Goal: Task Accomplishment & Management: Manage account settings

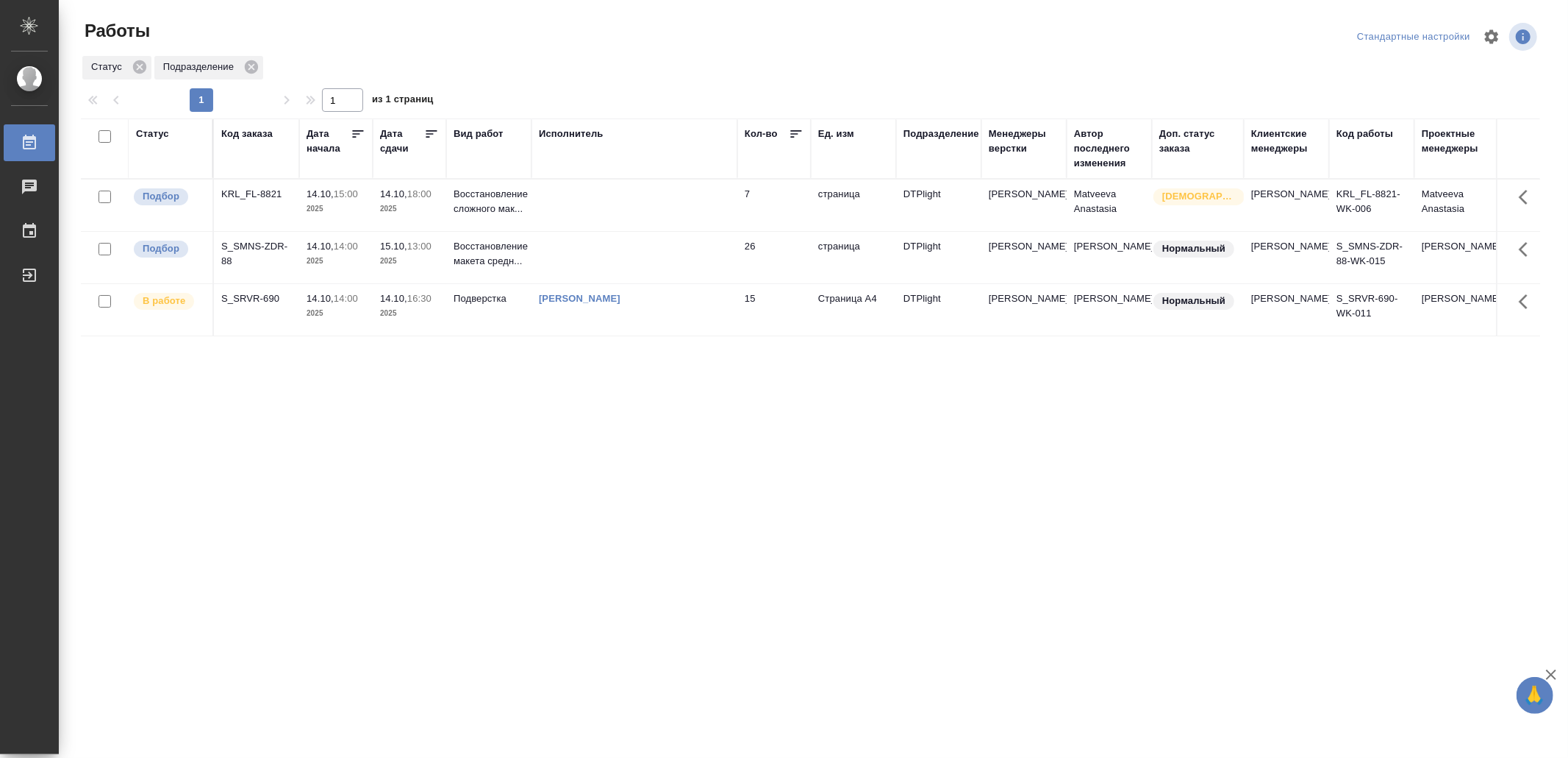
click at [597, 204] on td at bounding box center [635, 204] width 206 height 52
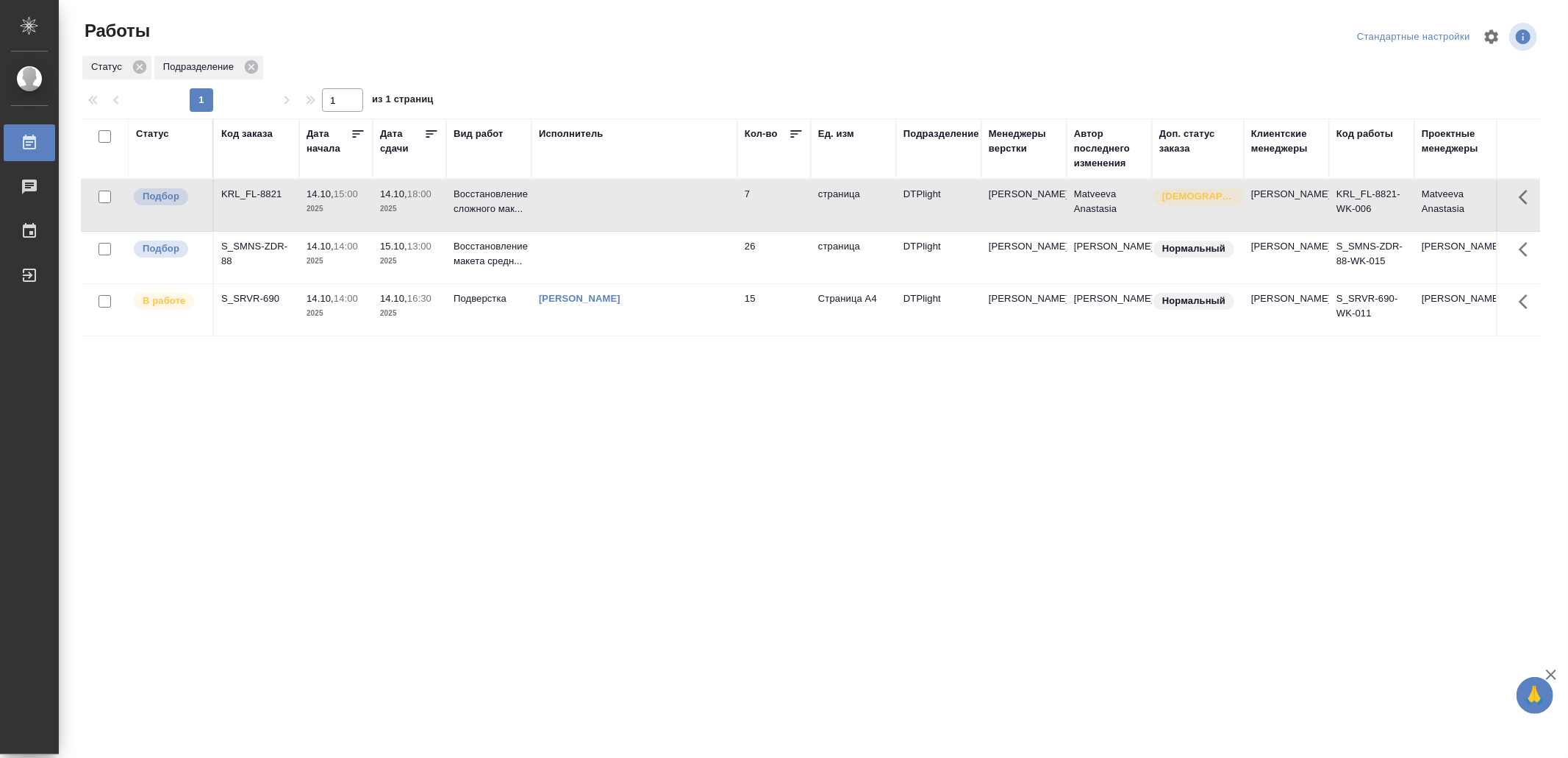
click at [597, 204] on td at bounding box center [635, 204] width 206 height 52
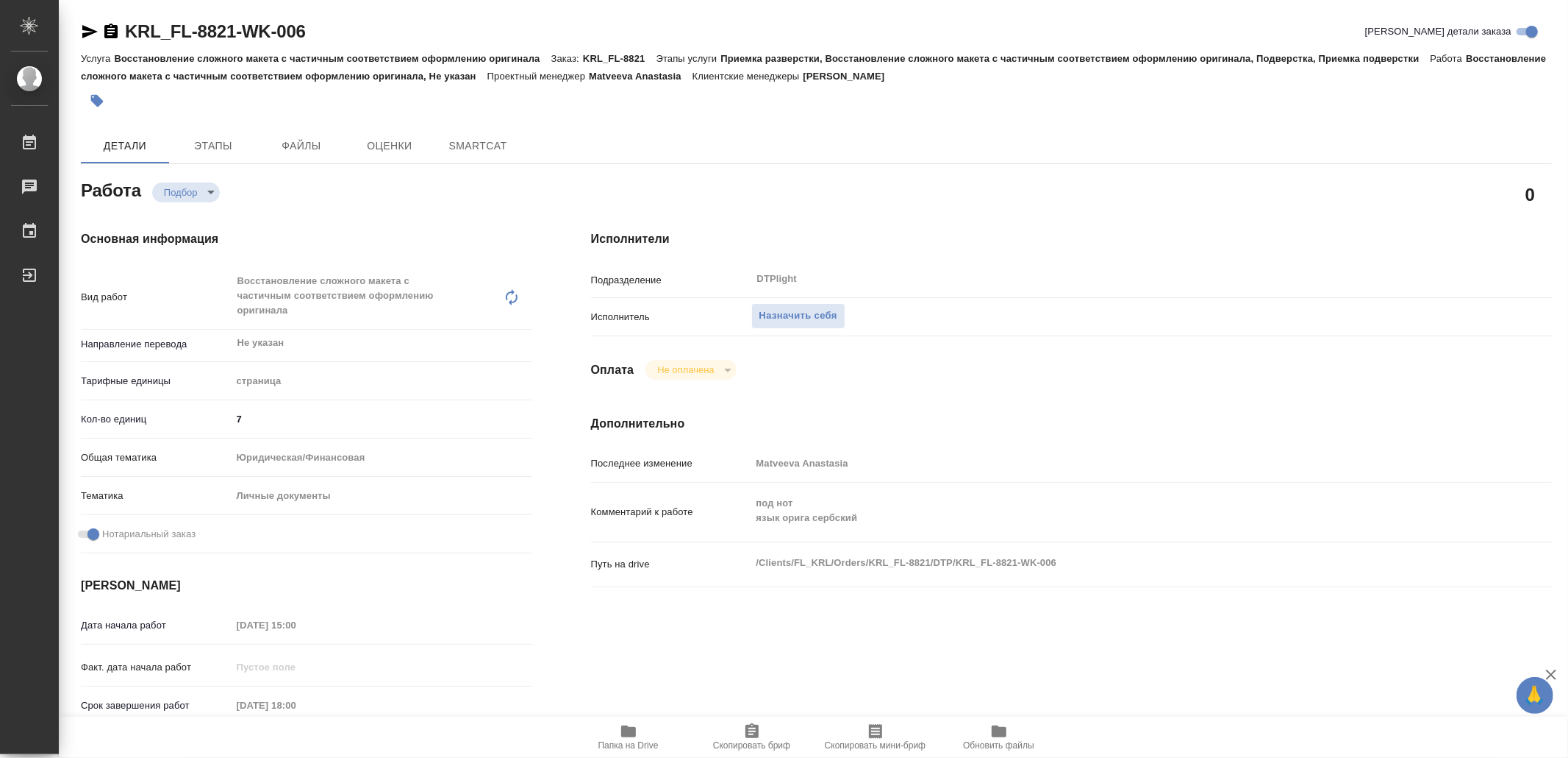
click at [633, 737] on icon "button" at bounding box center [628, 731] width 18 height 18
click at [794, 315] on span "Назначить себя" at bounding box center [799, 315] width 78 height 17
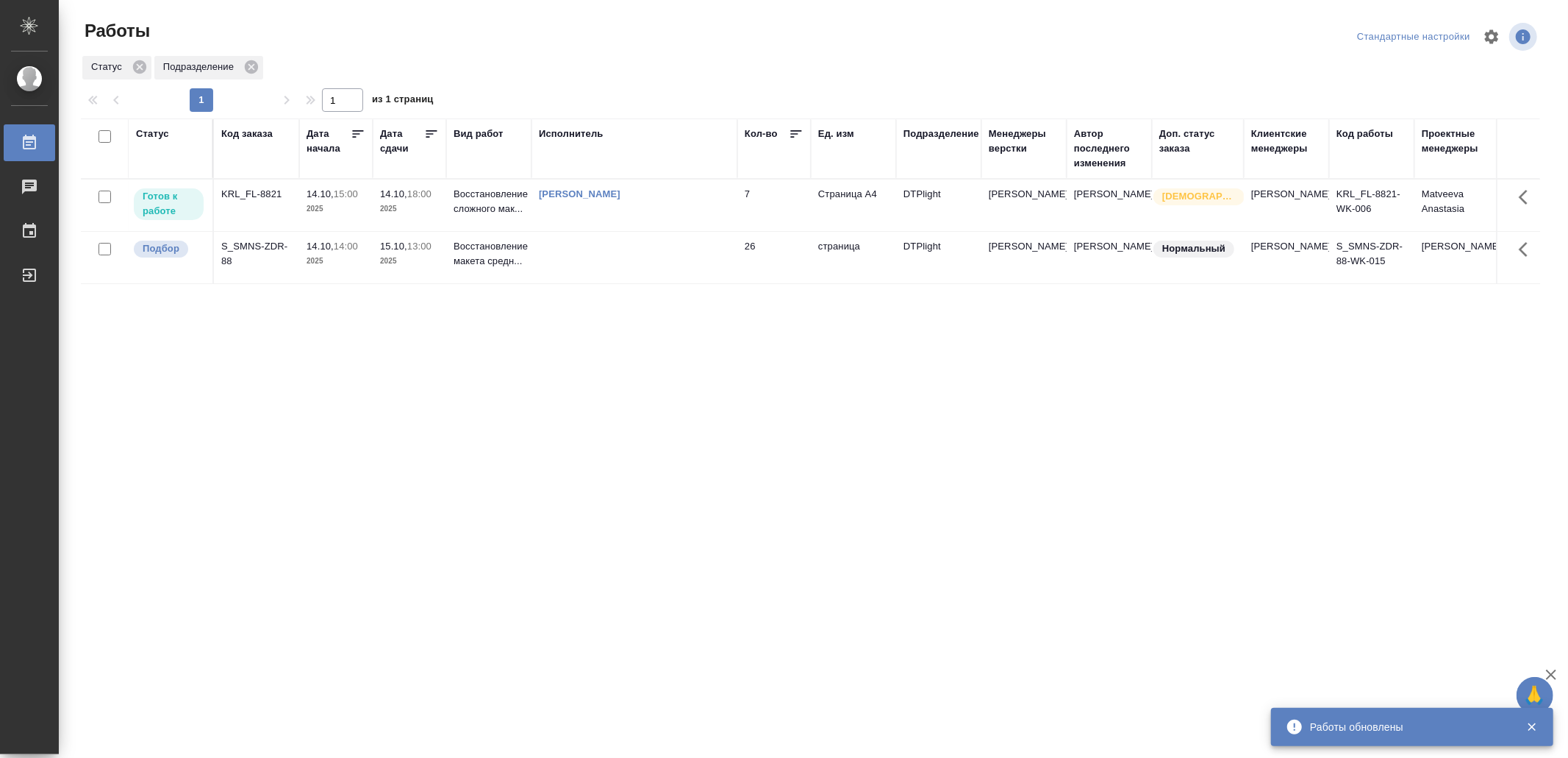
click at [630, 206] on td "Ямковенко Вера" at bounding box center [635, 204] width 206 height 52
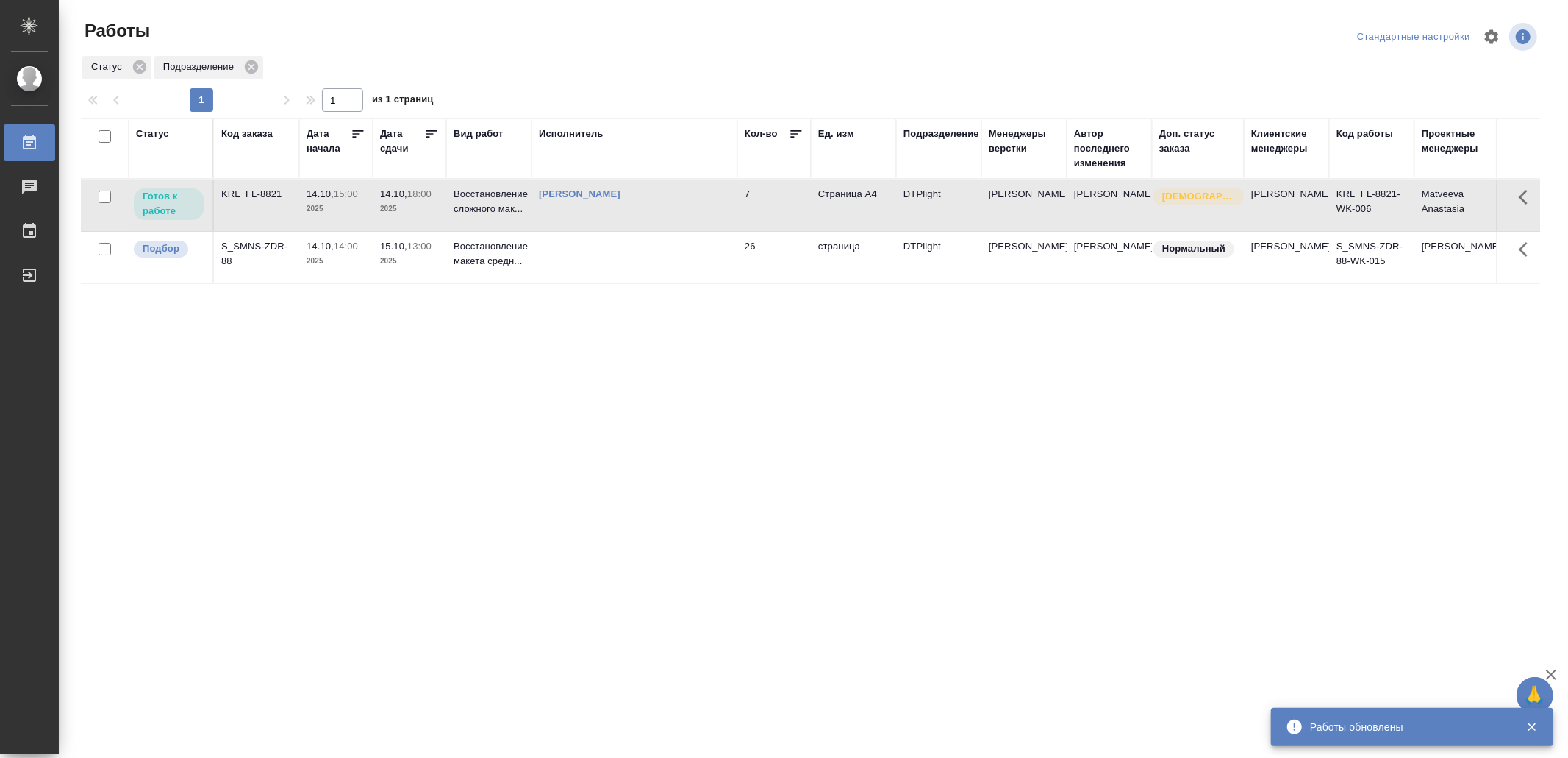
click at [630, 206] on td "Ямковенко Вера" at bounding box center [635, 204] width 206 height 52
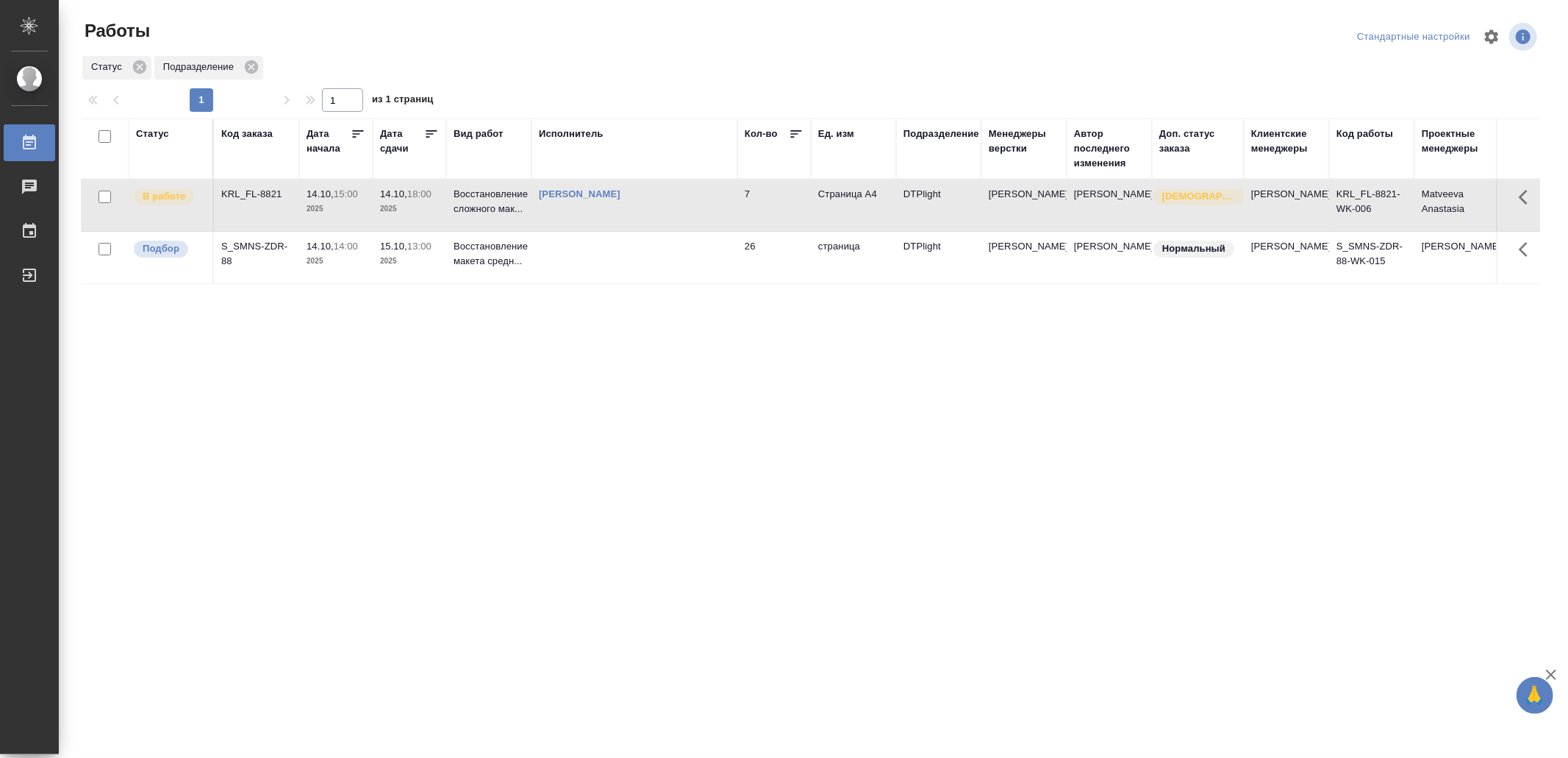
drag, startPoint x: 491, startPoint y: 514, endPoint x: 498, endPoint y: 498, distance: 17.5
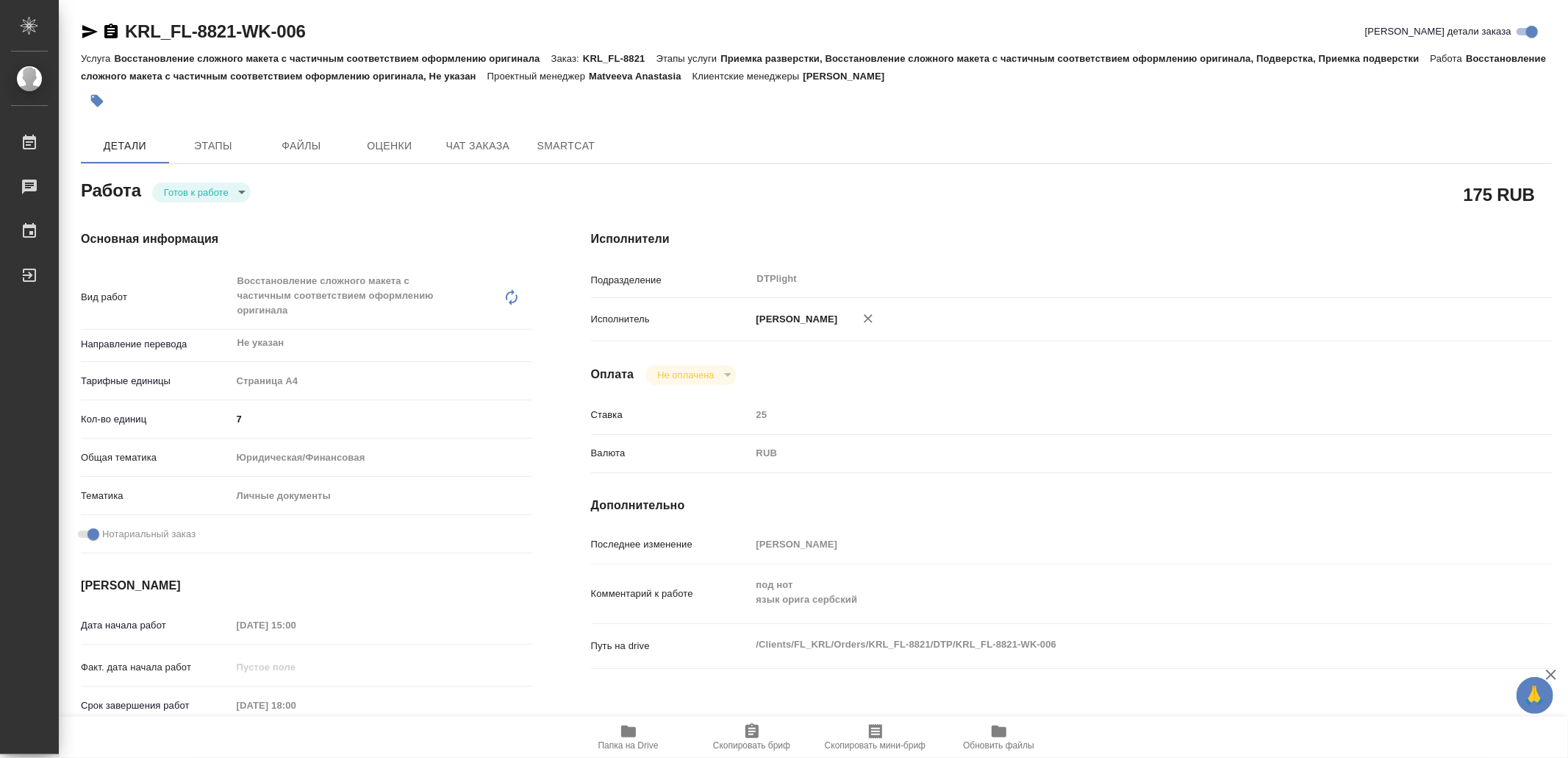
click at [183, 189] on body "🙏 .cls-1 fill:#fff; AWATERA Yamkovenko [PERSON_NAME] Работы Чаты График Выйти K…" at bounding box center [784, 379] width 1568 height 758
click at [183, 189] on button "В работе" at bounding box center [189, 192] width 49 height 17
click at [89, 25] on icon "button" at bounding box center [89, 31] width 18 height 18
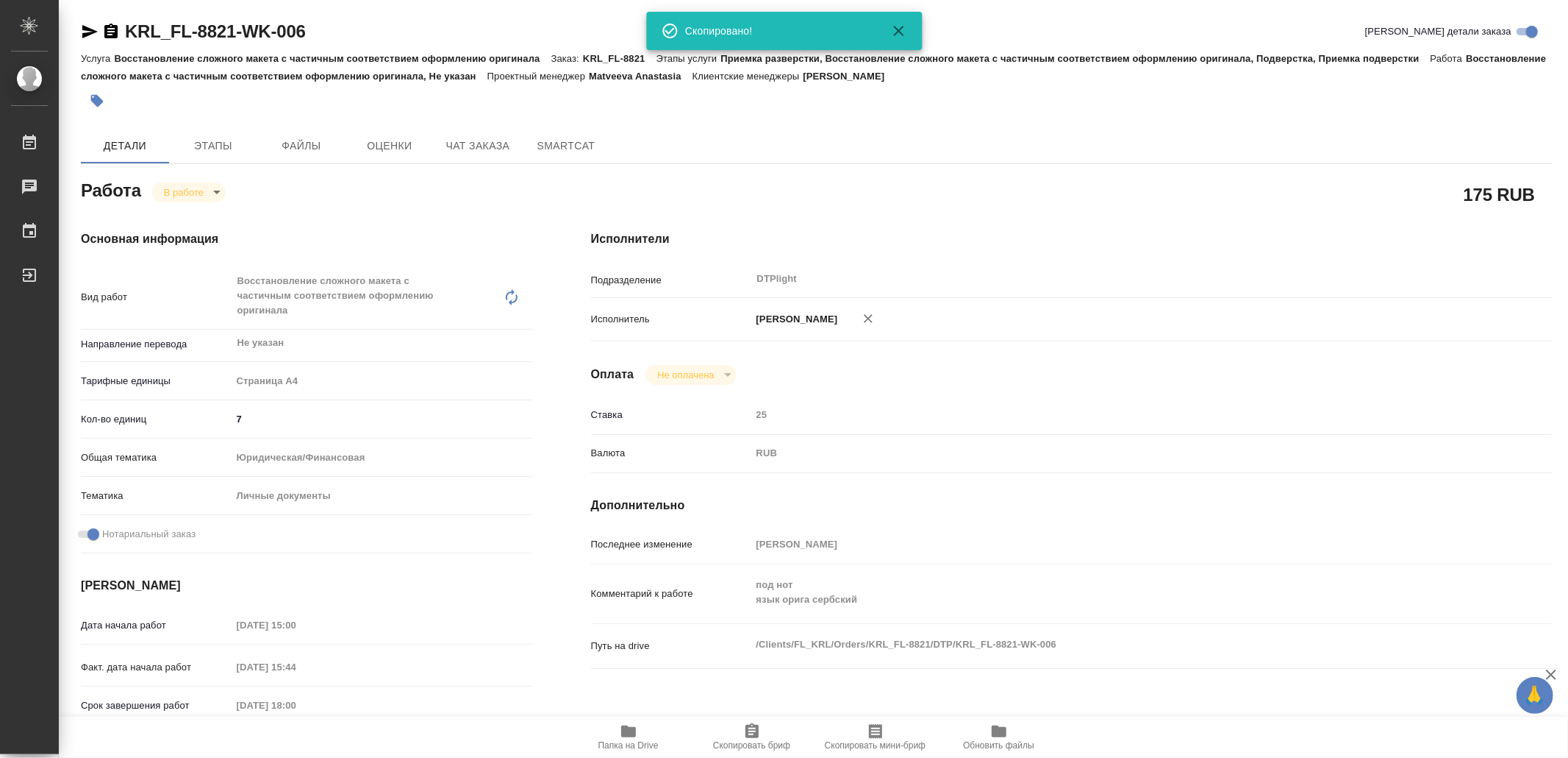
type textarea "x"
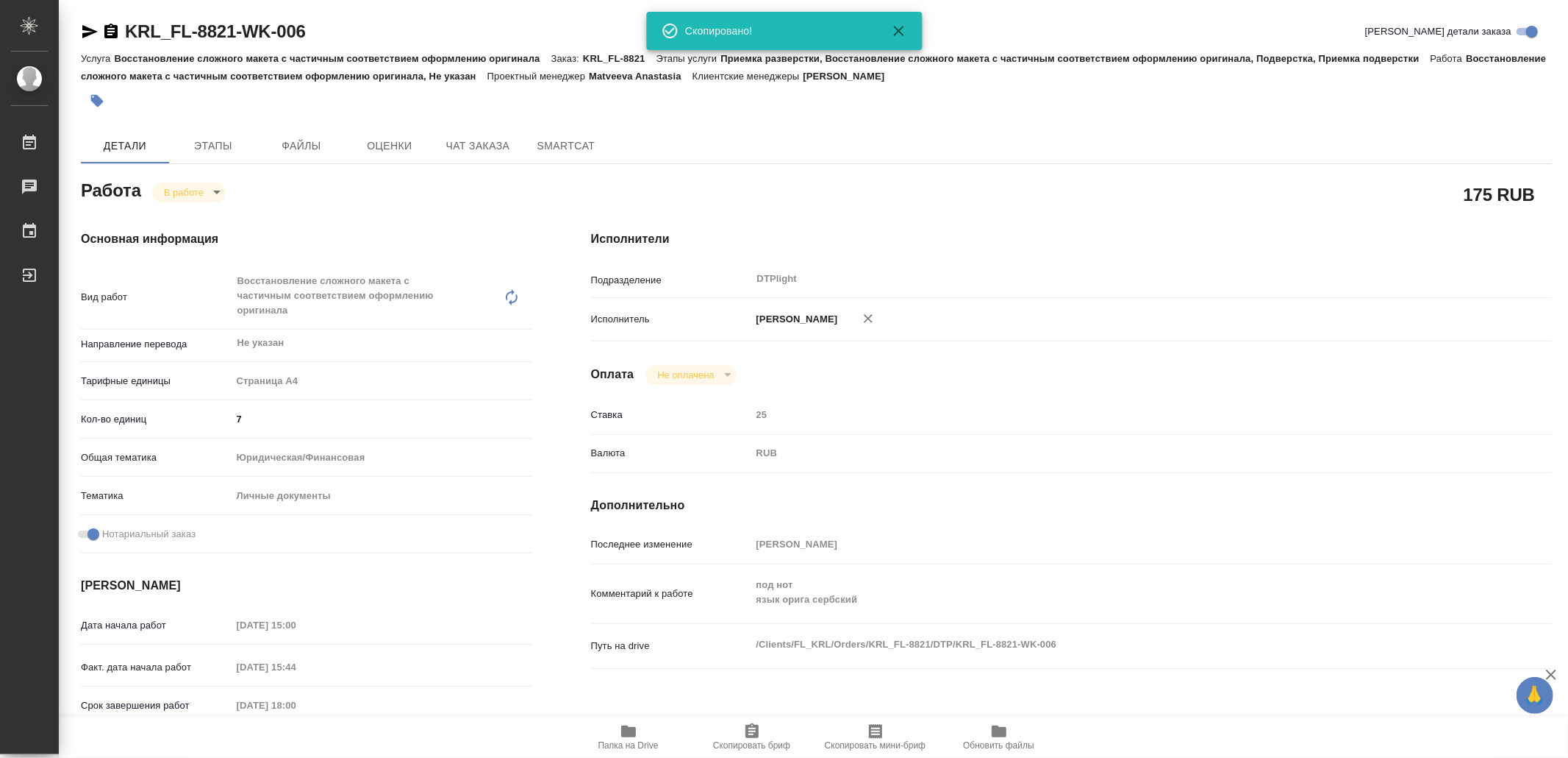
type textarea "x"
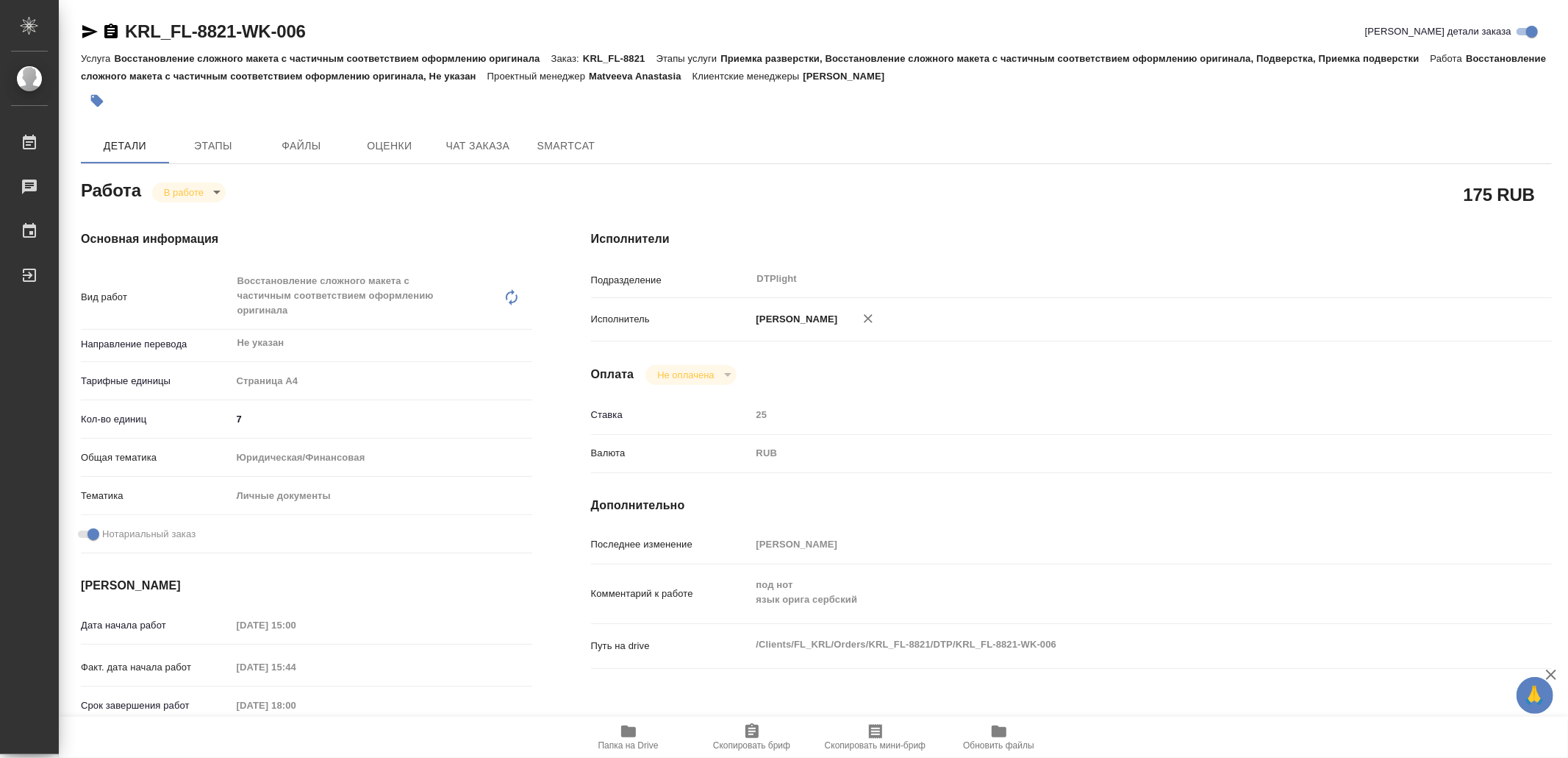
click at [643, 734] on span "Папка на Drive" at bounding box center [628, 736] width 106 height 28
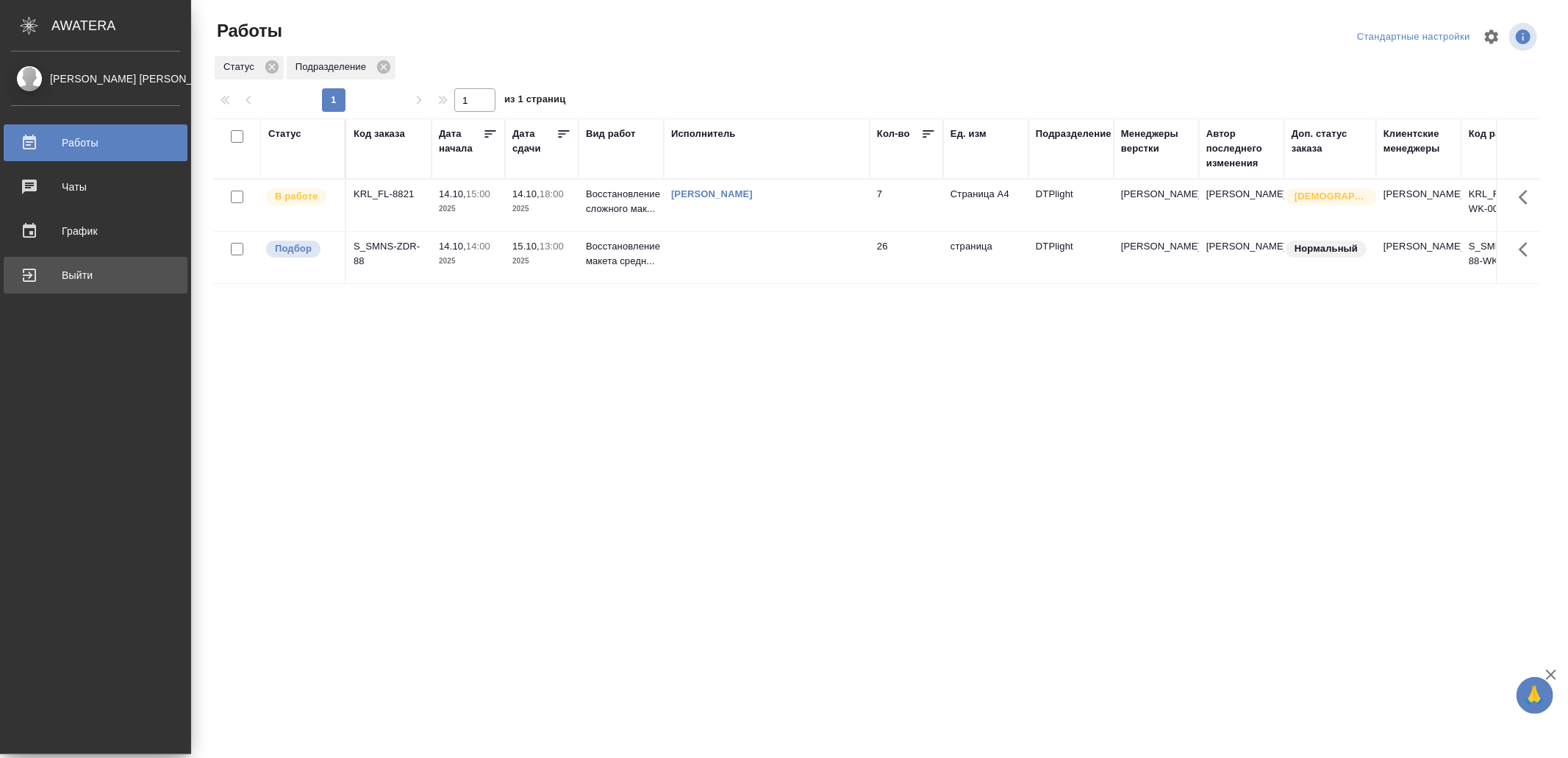
click at [47, 271] on div "Выйти" at bounding box center [95, 274] width 169 height 22
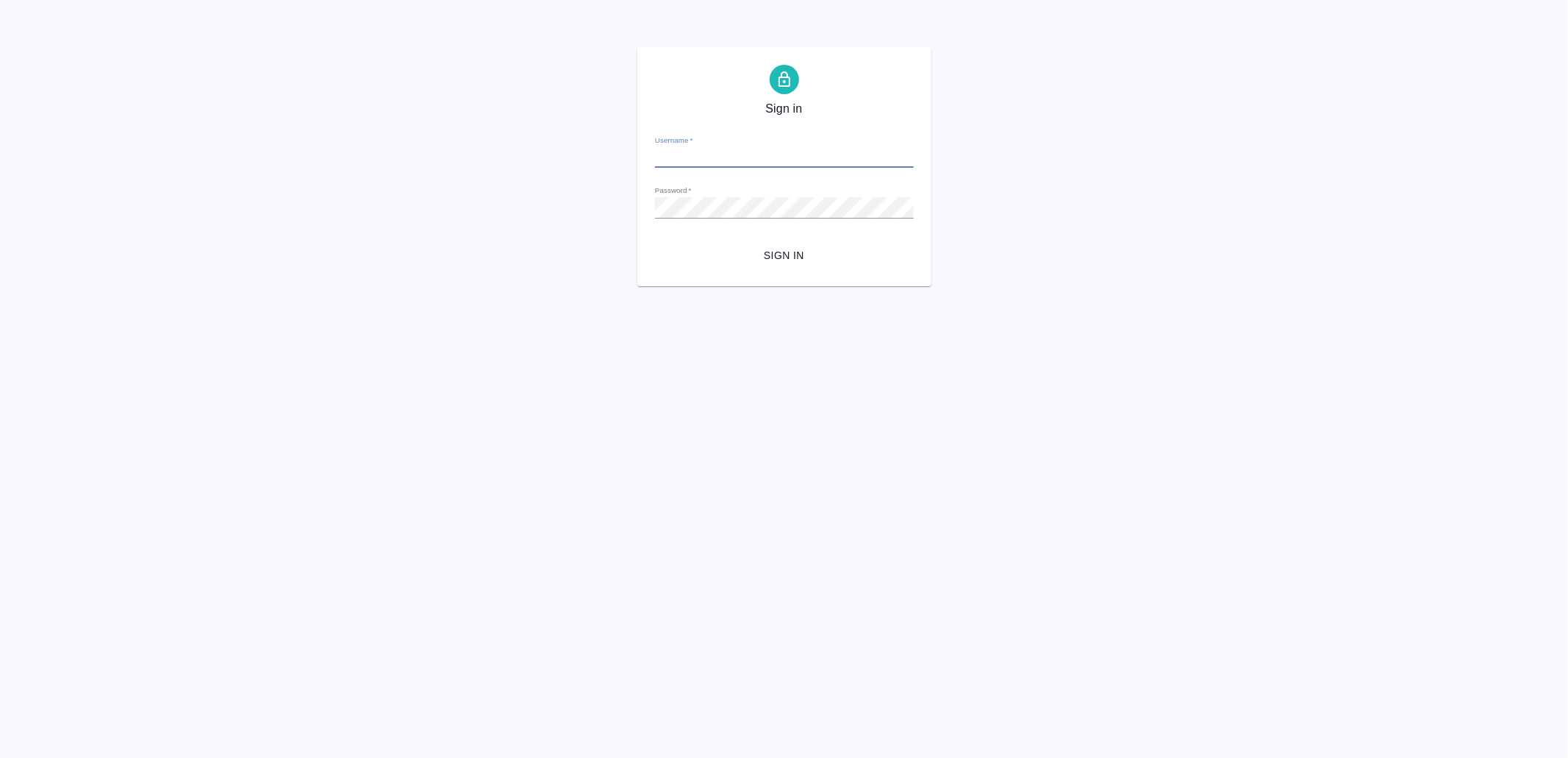
type input "v.yamkovenko@awatera.com"
click at [819, 245] on button "Sign in" at bounding box center [785, 256] width 259 height 27
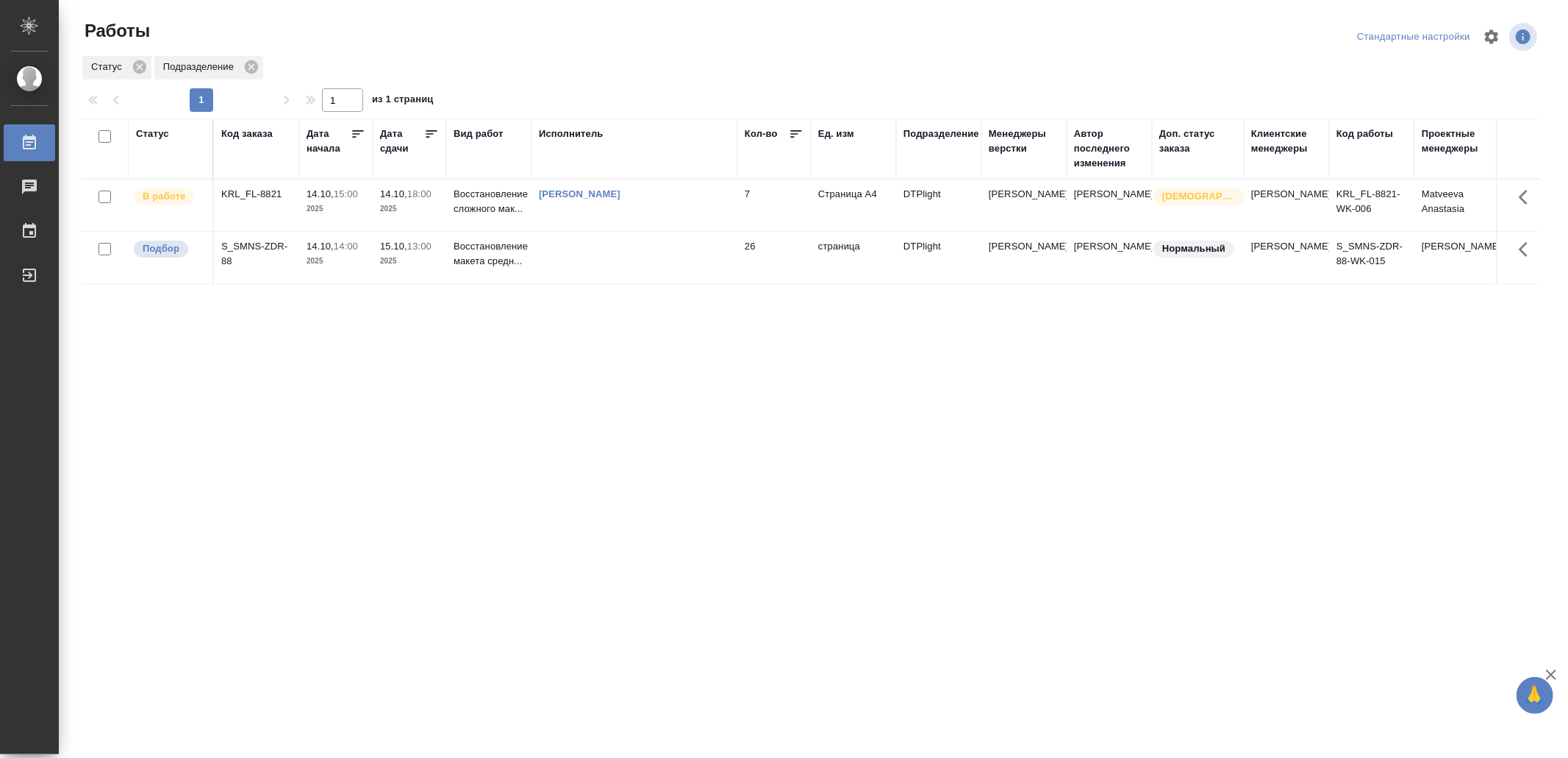
drag, startPoint x: 481, startPoint y: 436, endPoint x: 469, endPoint y: 439, distance: 12.4
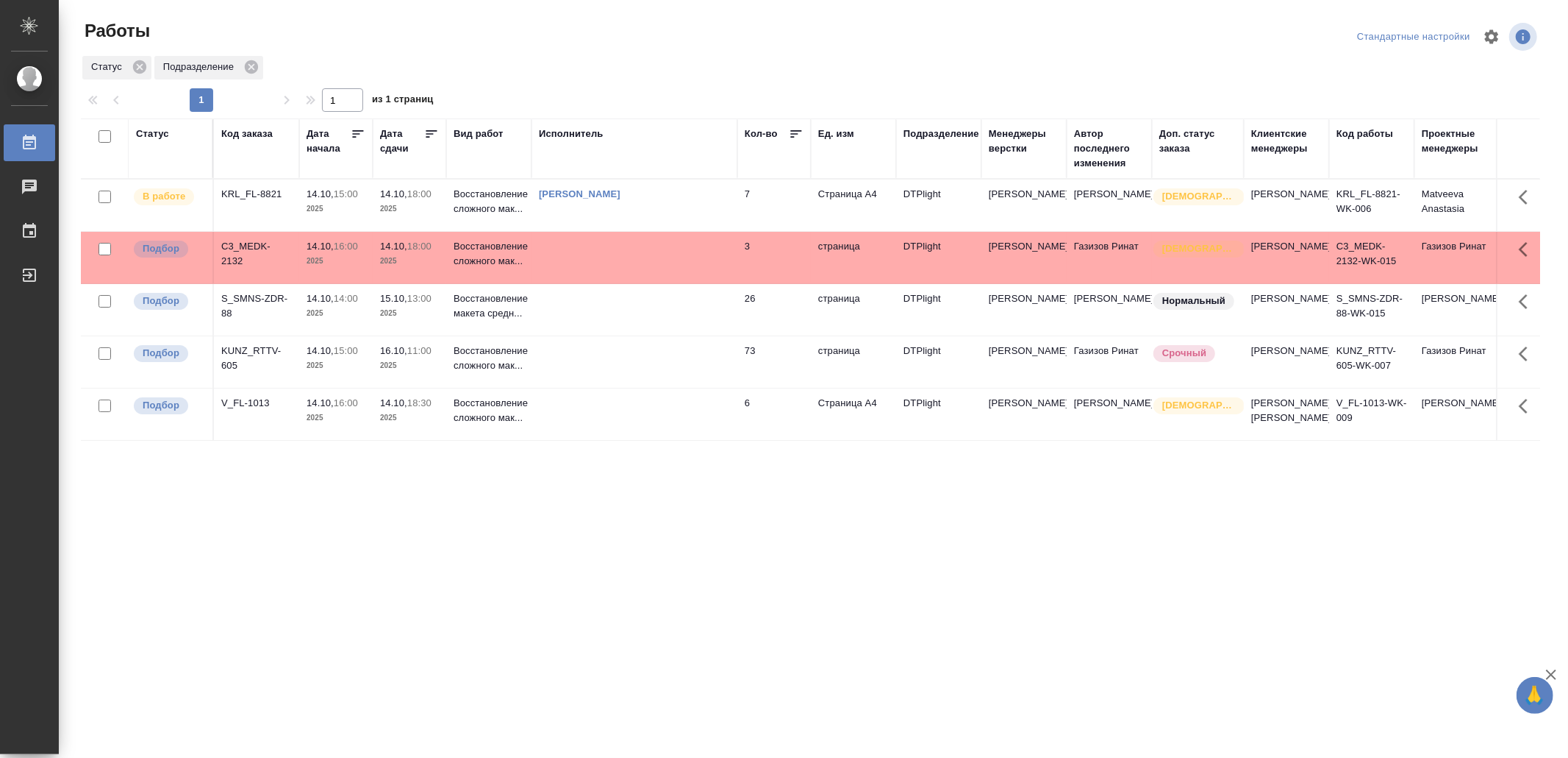
click at [630, 262] on td at bounding box center [635, 257] width 206 height 52
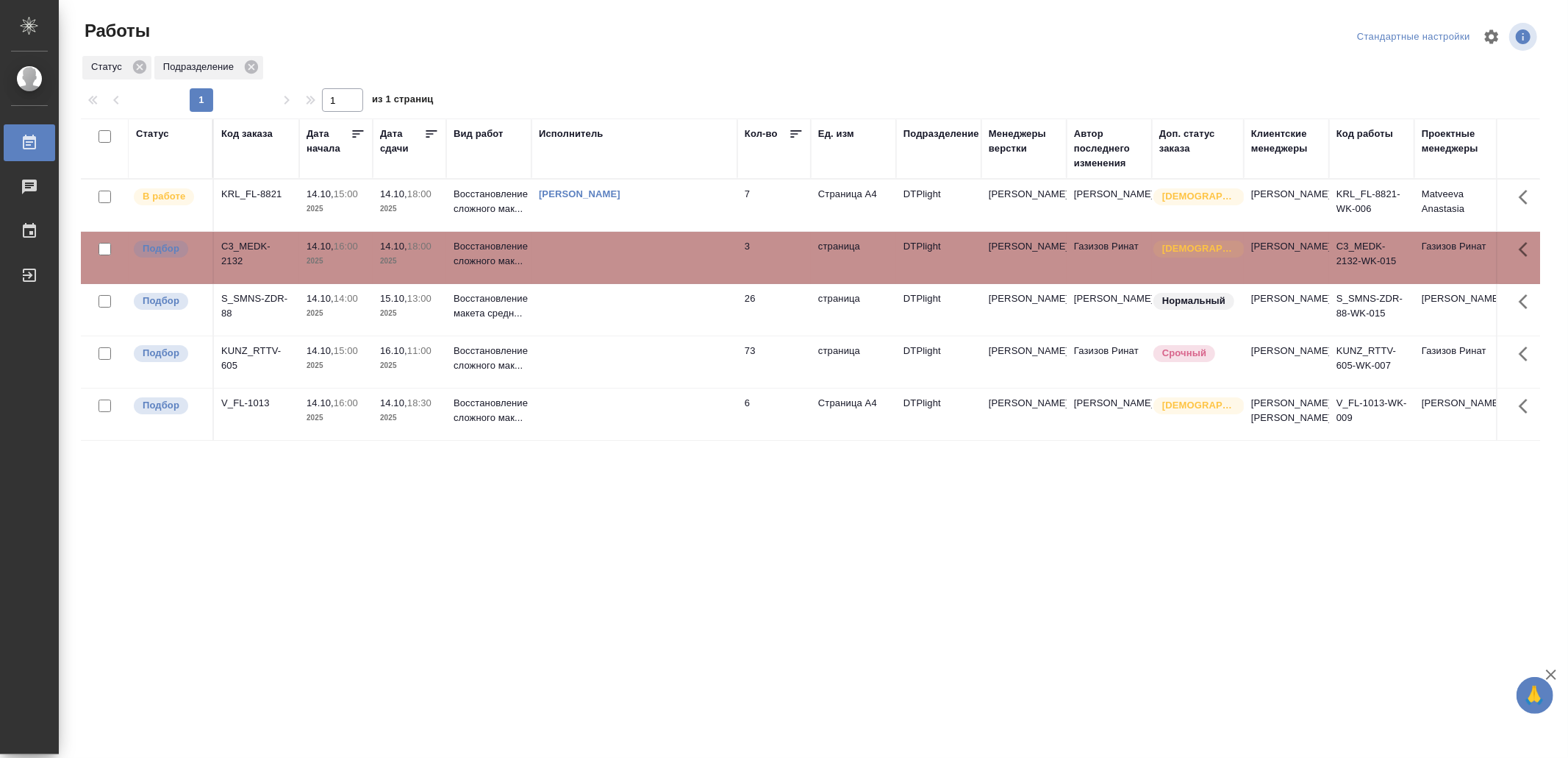
click at [630, 262] on td at bounding box center [635, 257] width 206 height 52
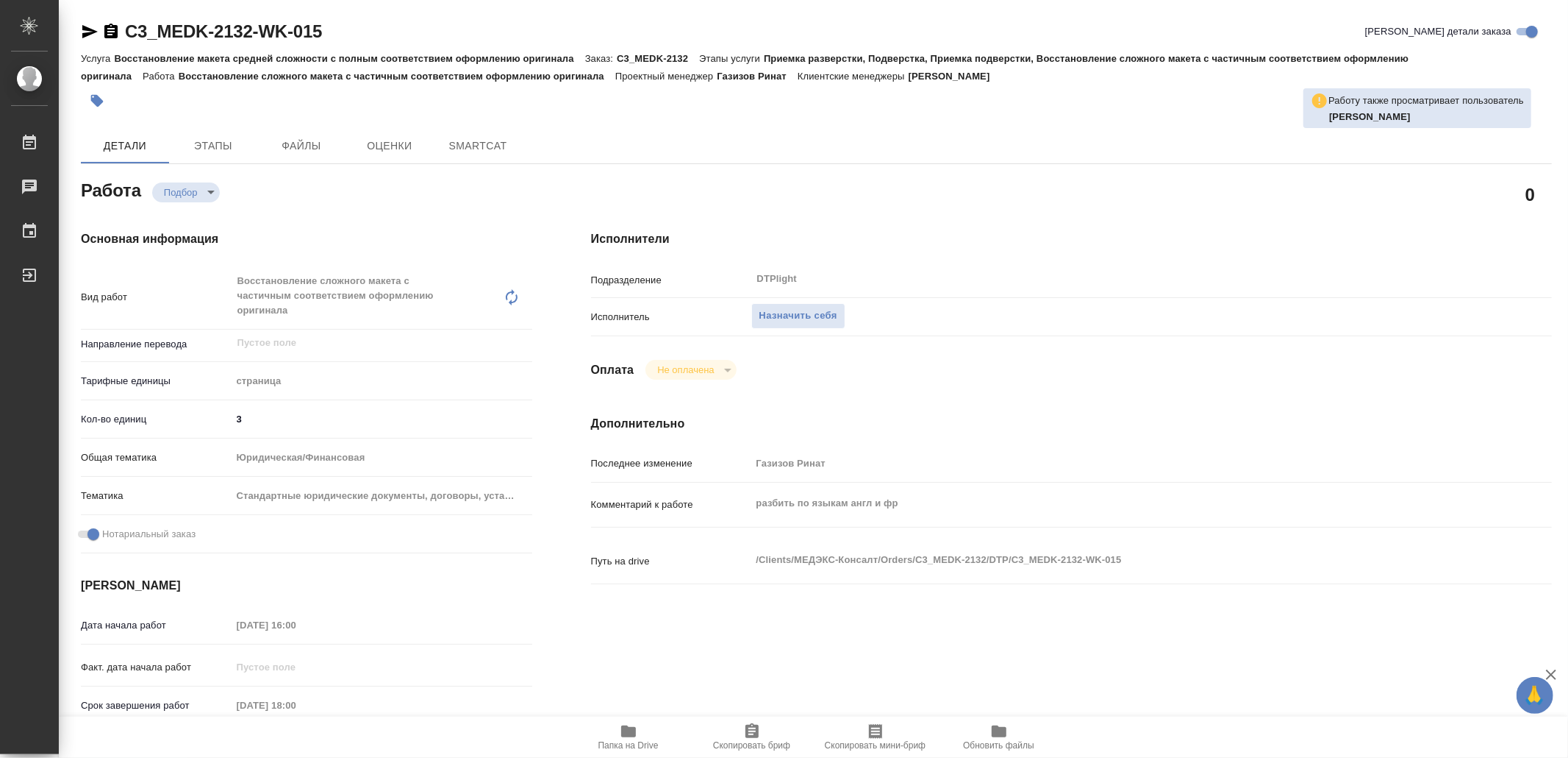
click at [625, 736] on icon "button" at bounding box center [628, 731] width 15 height 12
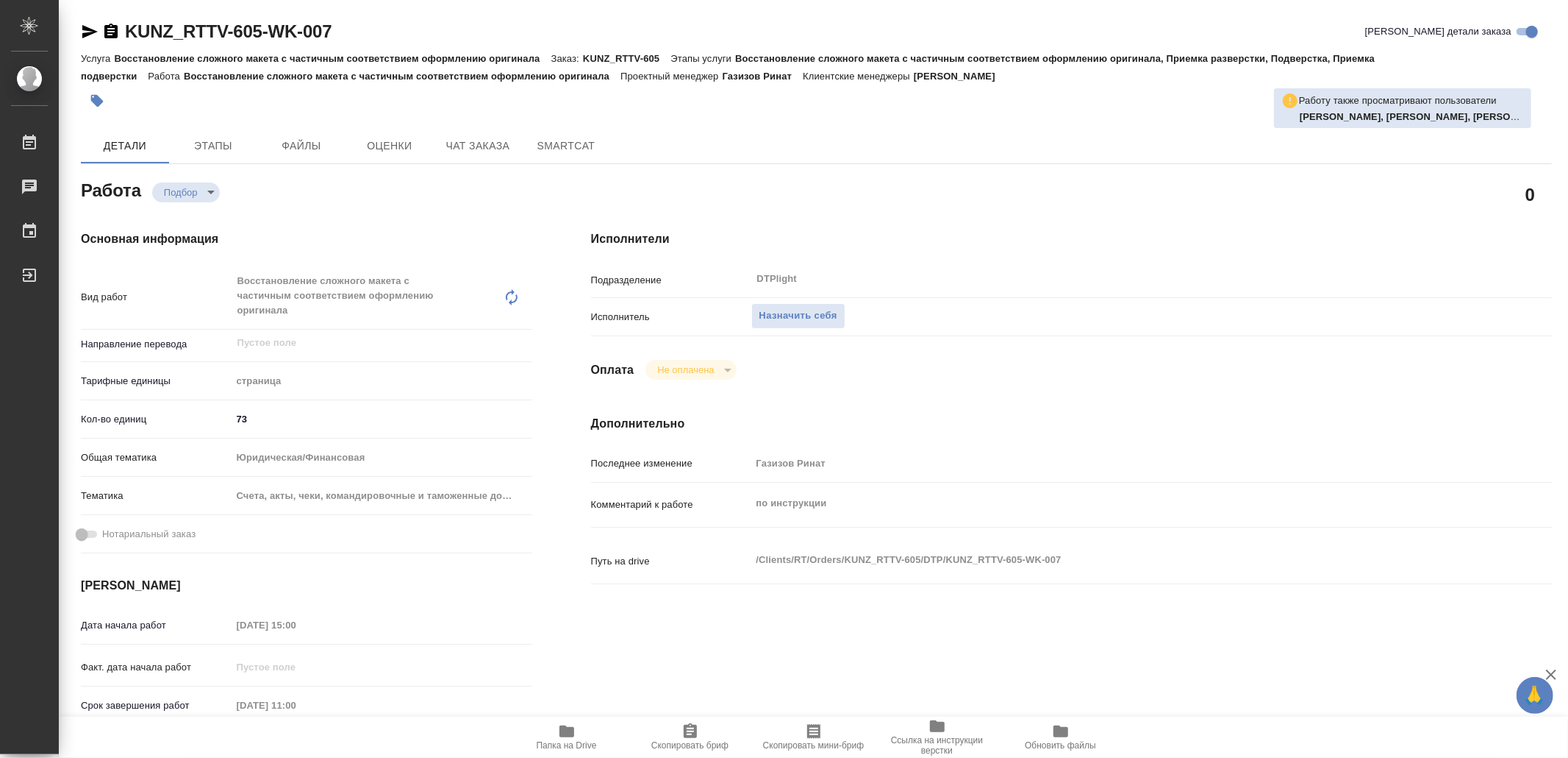
click at [568, 733] on icon "button" at bounding box center [566, 731] width 15 height 12
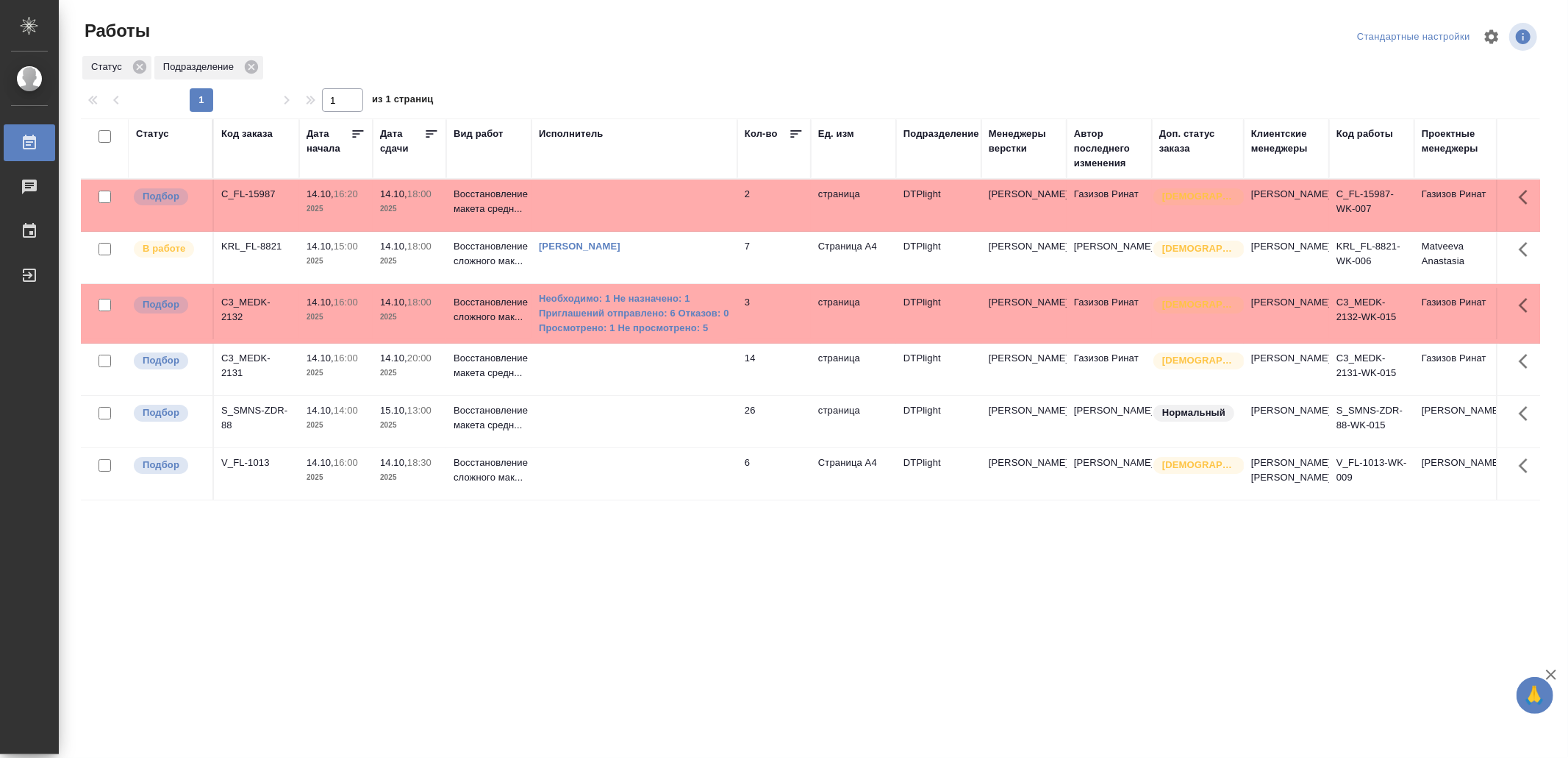
click at [544, 392] on td at bounding box center [635, 369] width 206 height 52
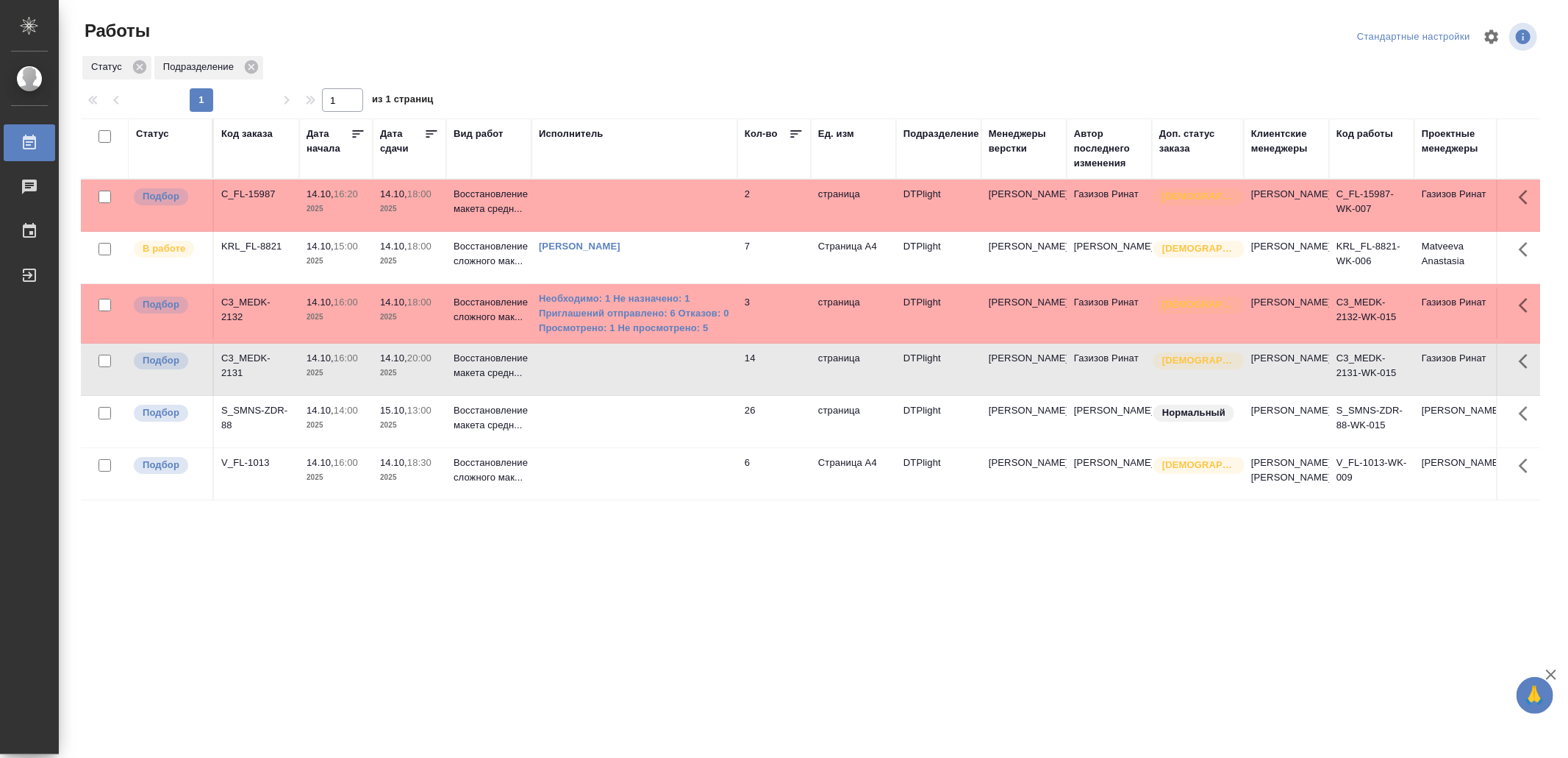
click at [544, 392] on td at bounding box center [635, 369] width 206 height 52
click at [665, 199] on td at bounding box center [635, 204] width 206 height 52
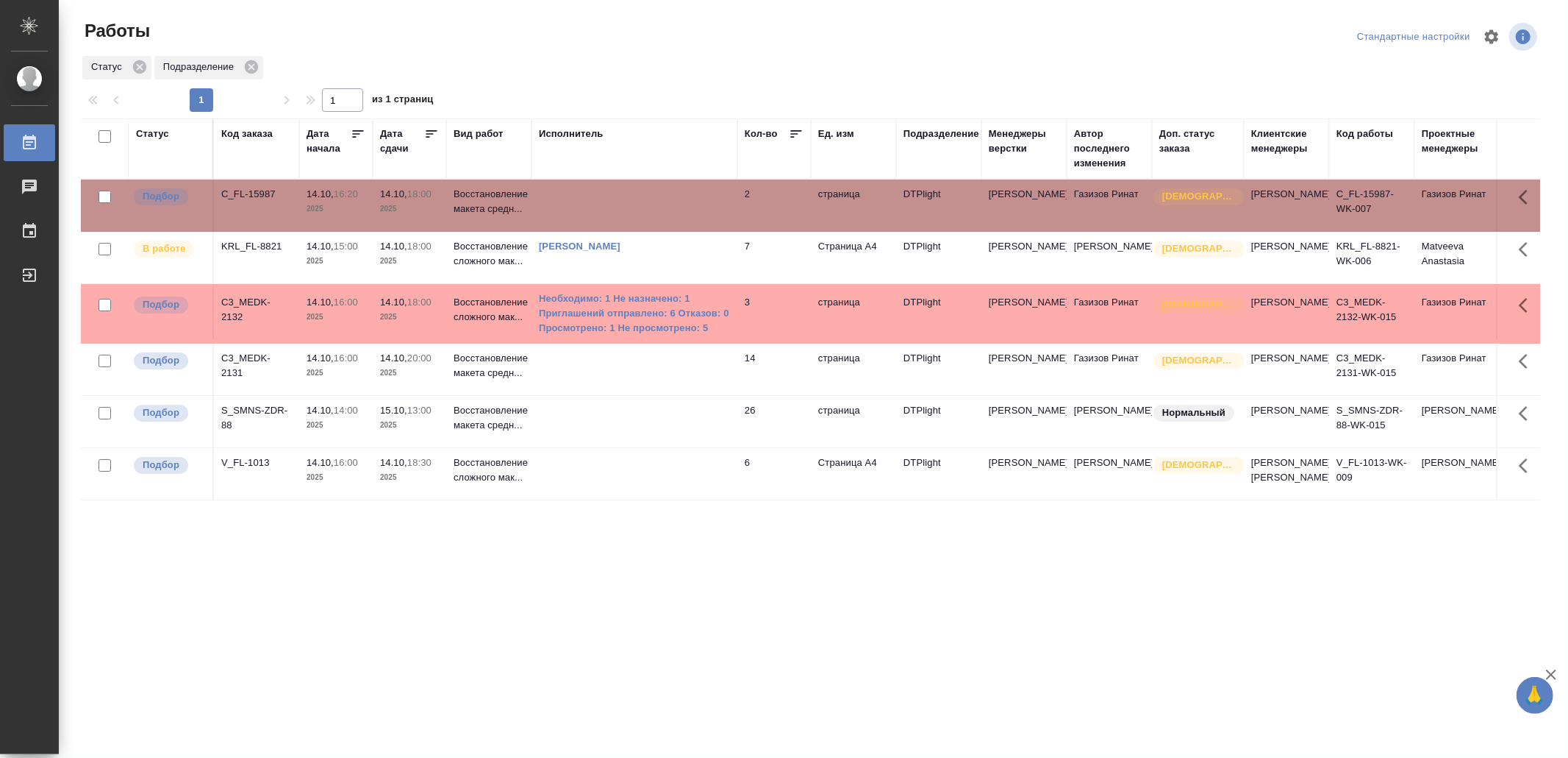
click at [665, 199] on td at bounding box center [635, 204] width 206 height 52
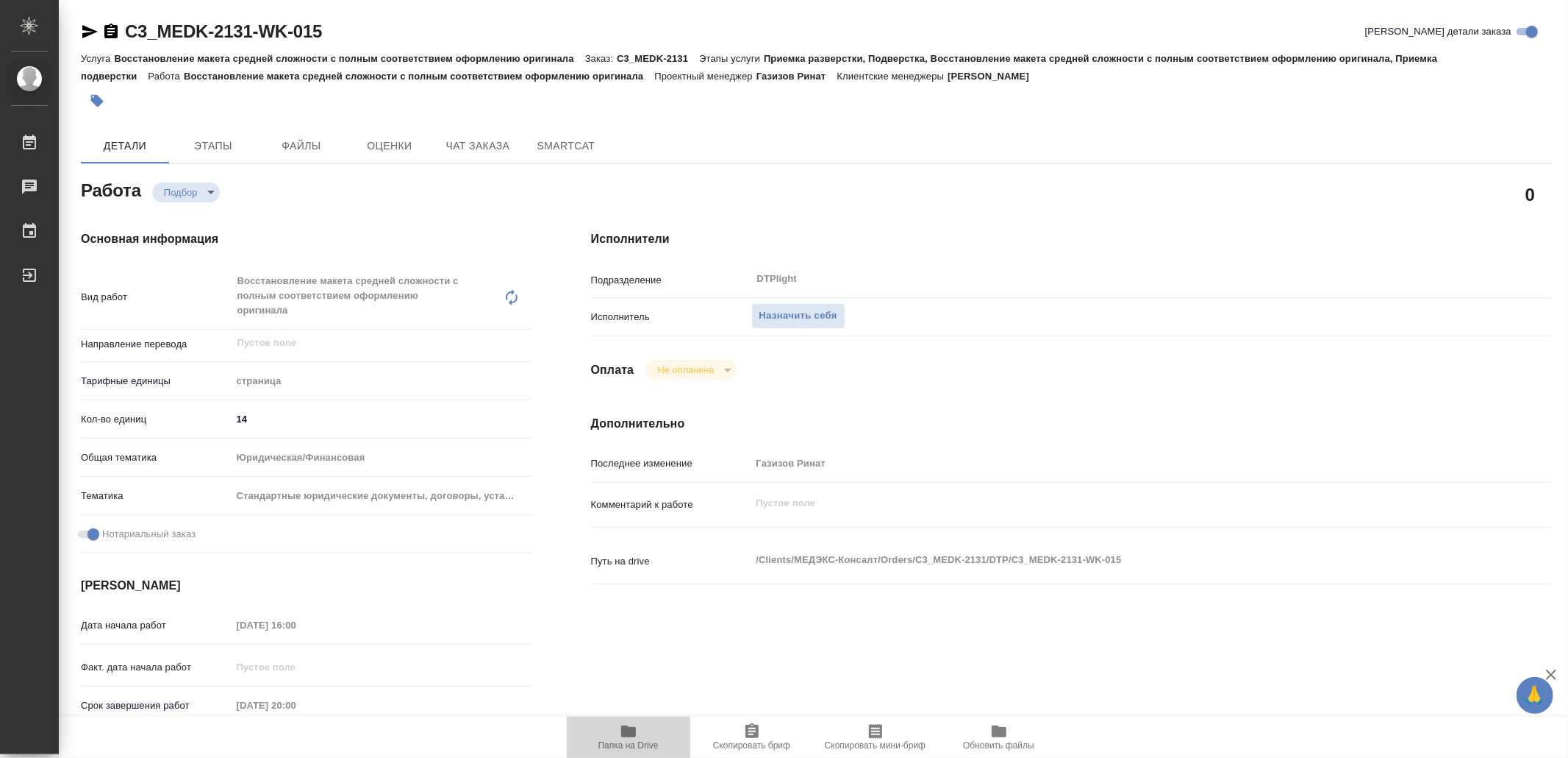
click at [618, 737] on span "Папка на Drive" at bounding box center [628, 736] width 106 height 28
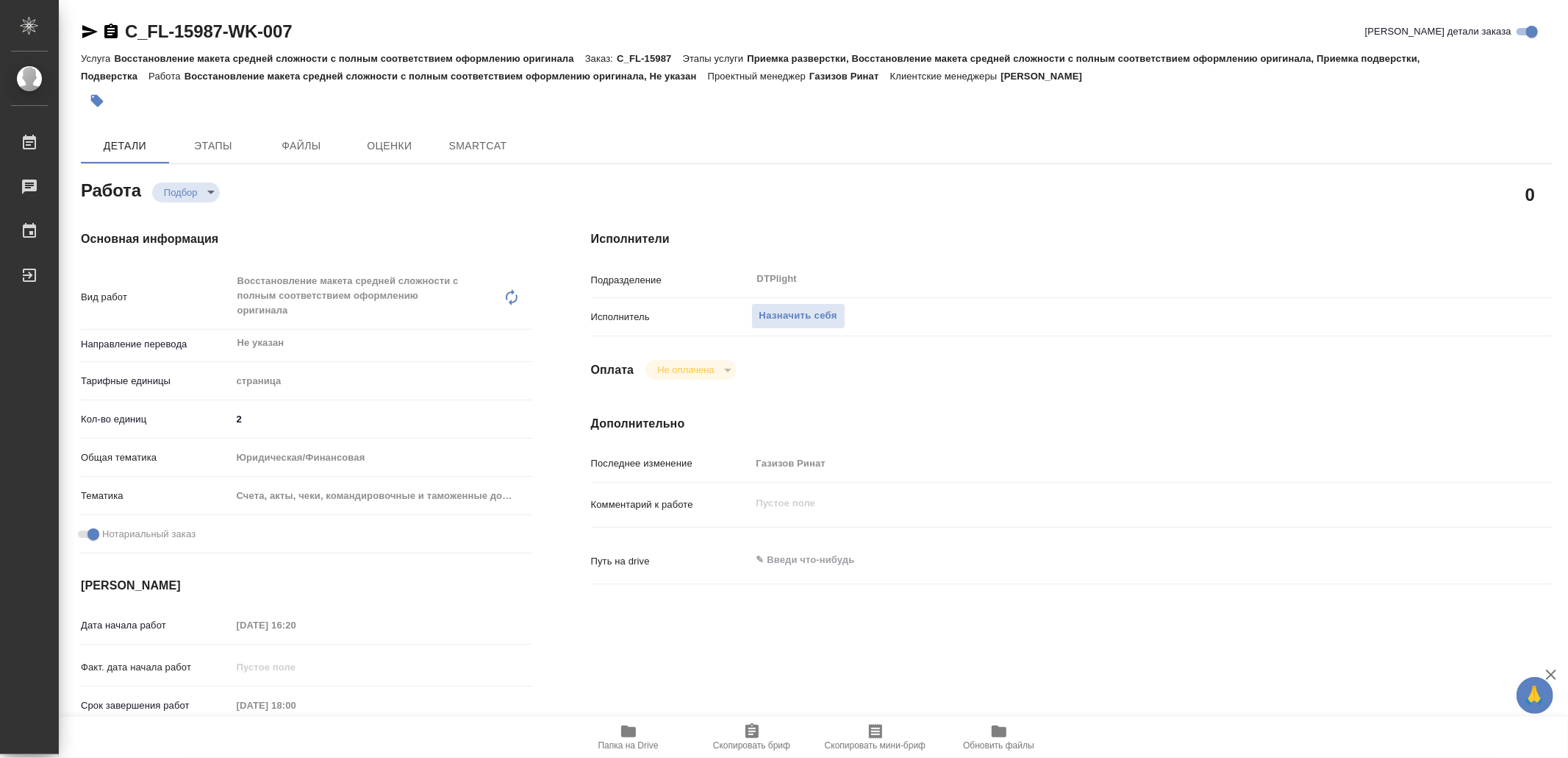
click at [635, 739] on icon "button" at bounding box center [628, 731] width 18 height 18
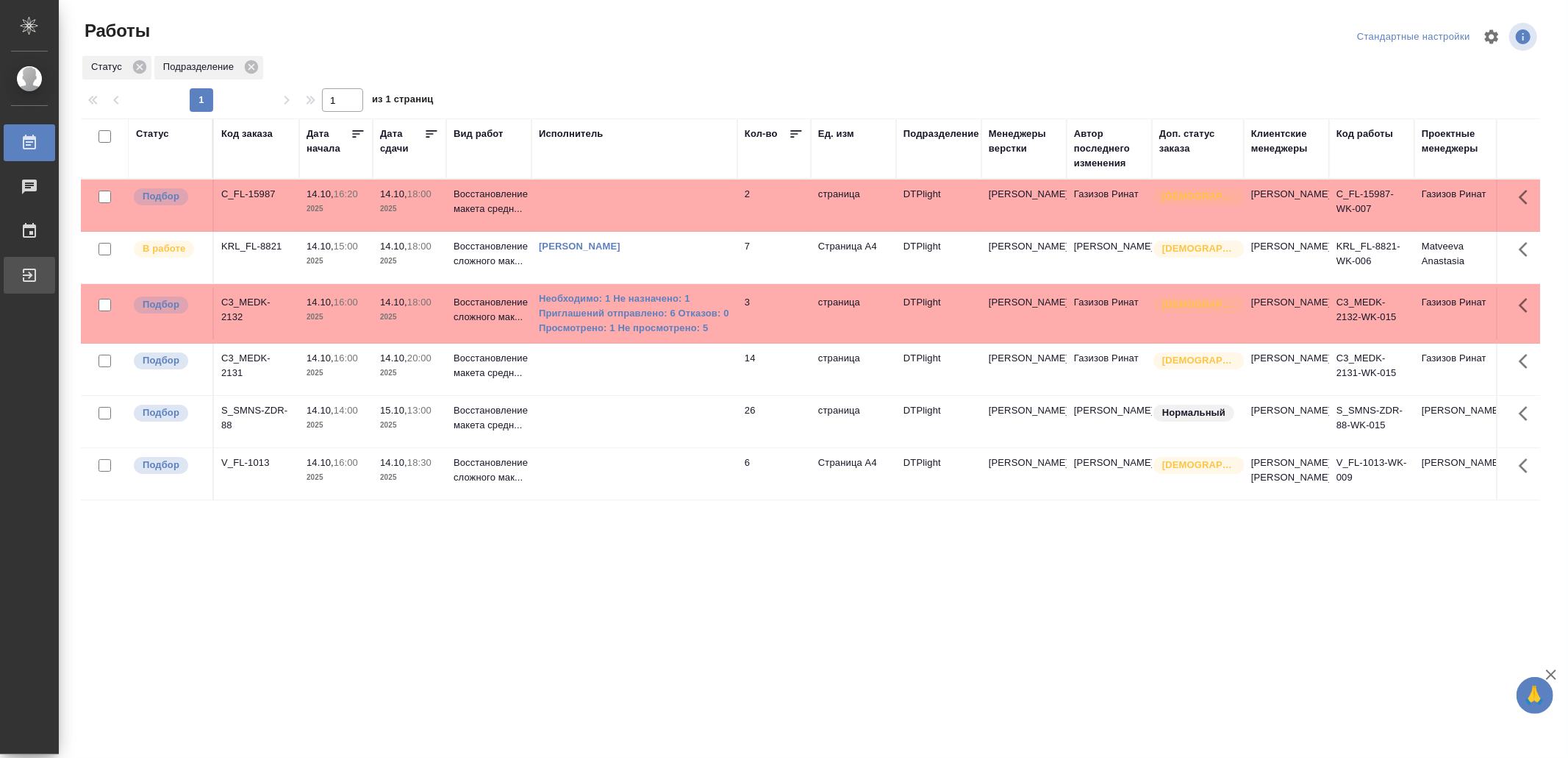
click at [29, 274] on div "Выйти" at bounding box center [11, 274] width 37 height 22
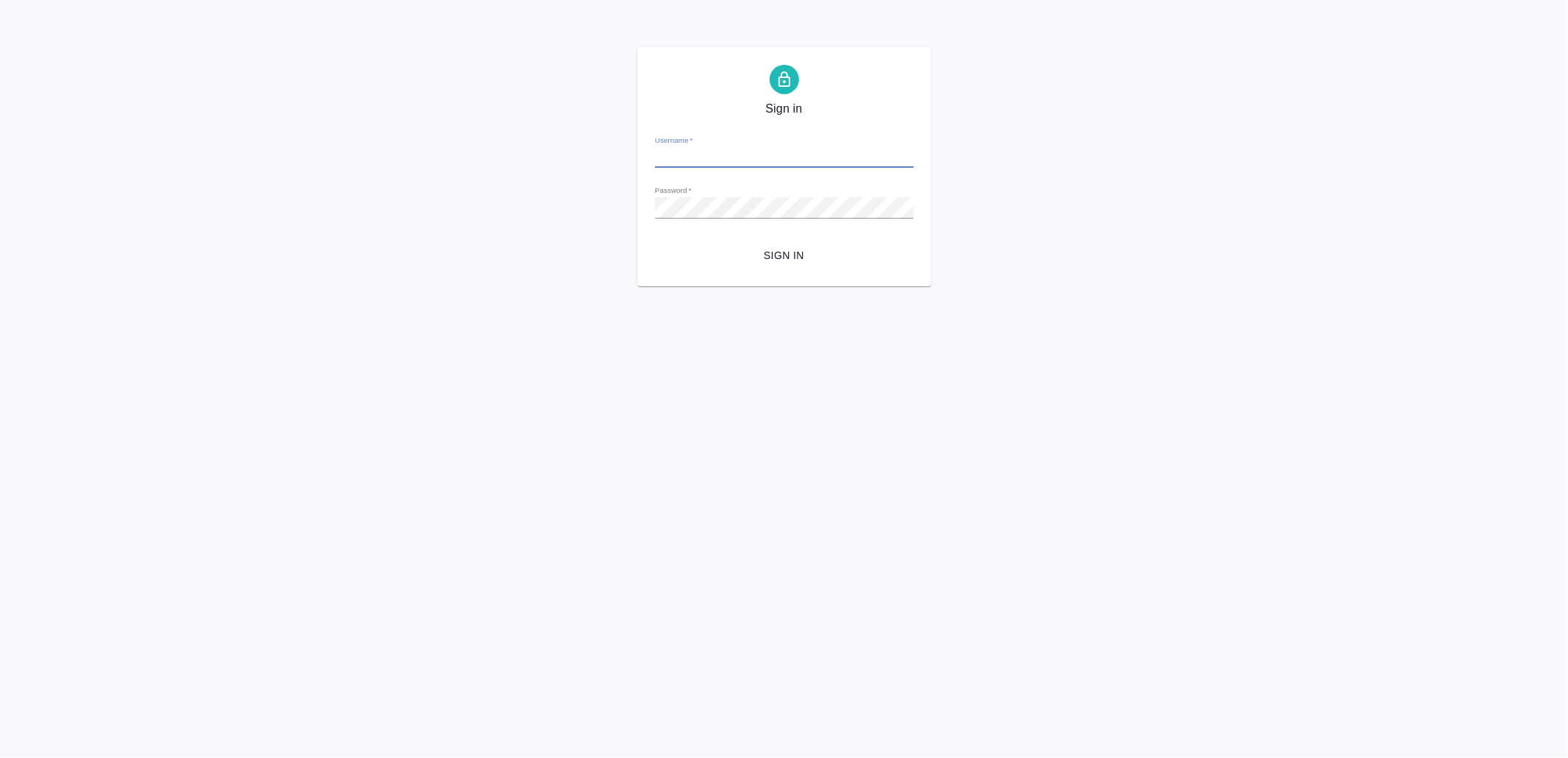
type input "[EMAIL_ADDRESS][DOMAIN_NAME]"
click at [767, 252] on span "Sign in" at bounding box center [785, 255] width 235 height 18
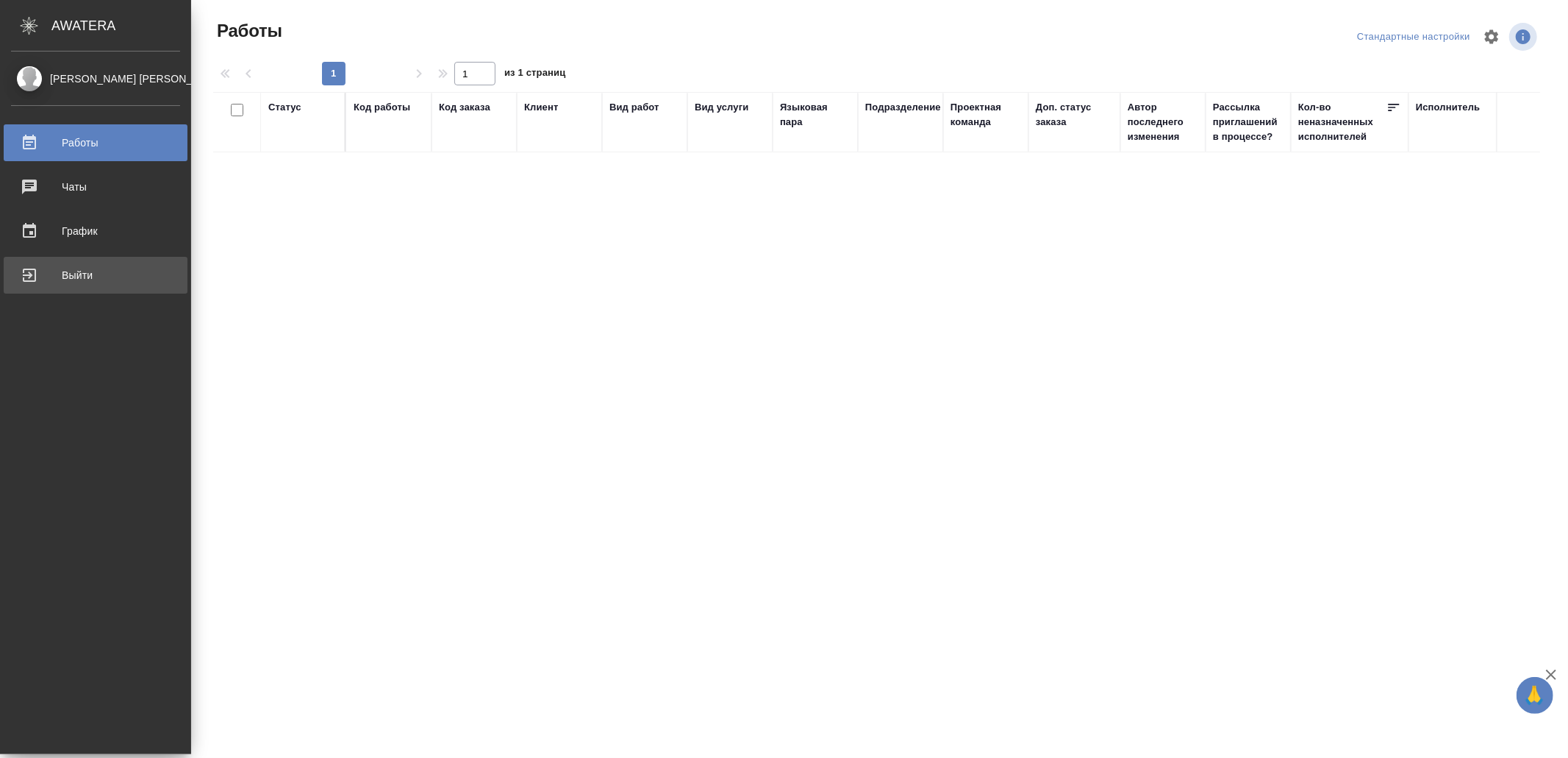
click at [113, 274] on div "Выйти" at bounding box center [95, 274] width 169 height 22
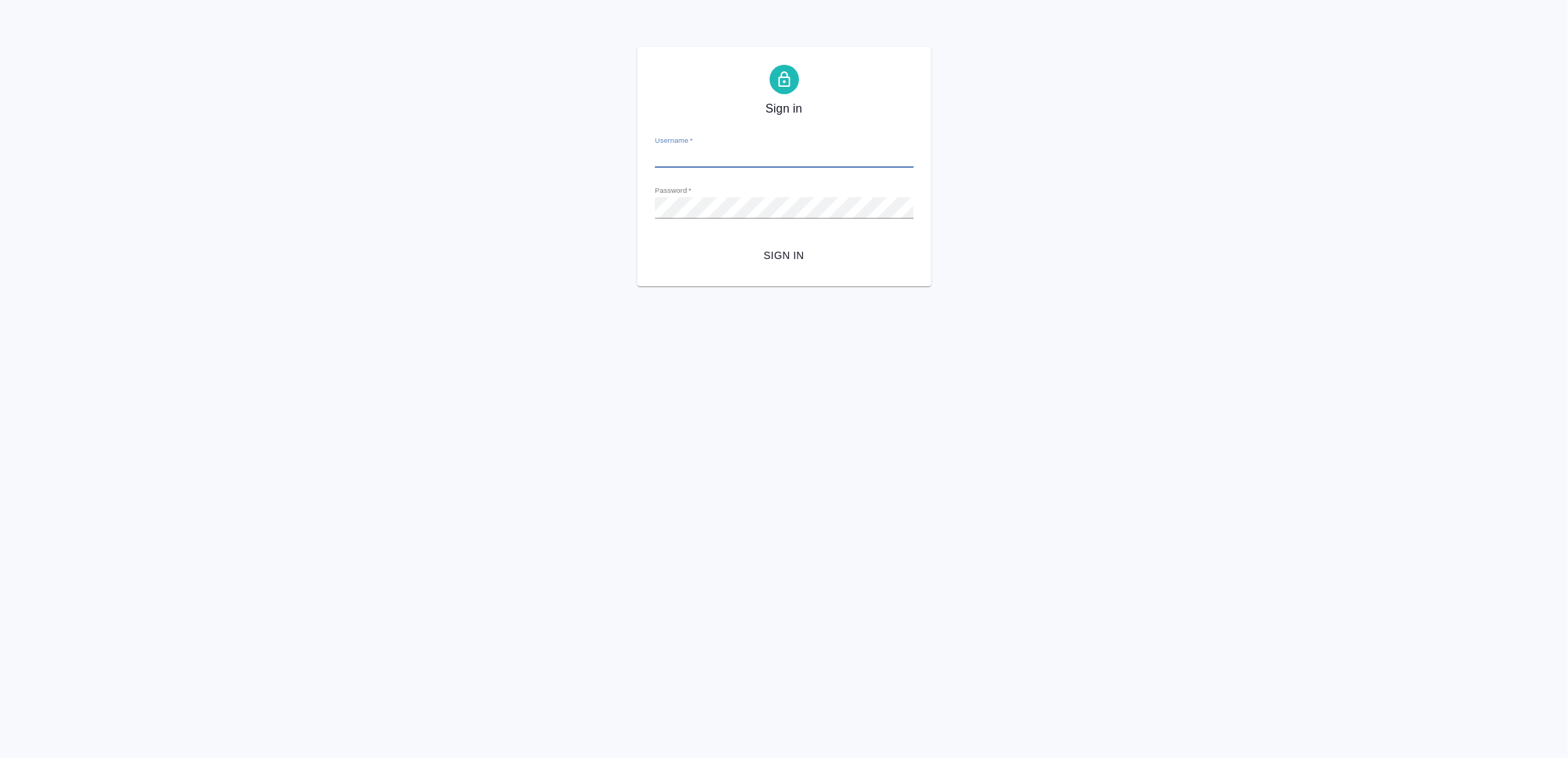
type input "[EMAIL_ADDRESS][DOMAIN_NAME]"
click at [799, 258] on span "Sign in" at bounding box center [785, 255] width 235 height 18
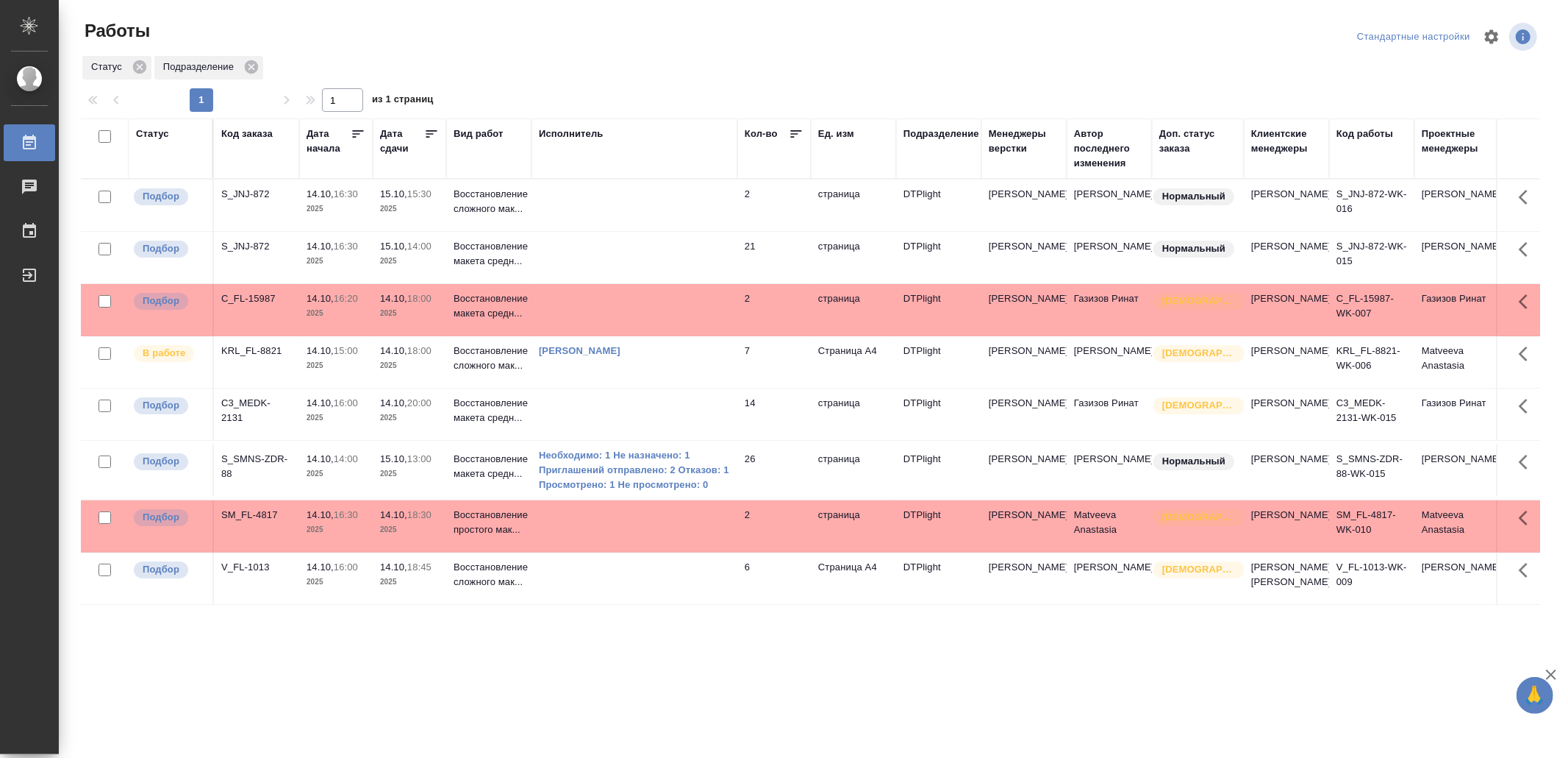
scroll to position [40, 0]
click at [638, 301] on td at bounding box center [635, 309] width 206 height 52
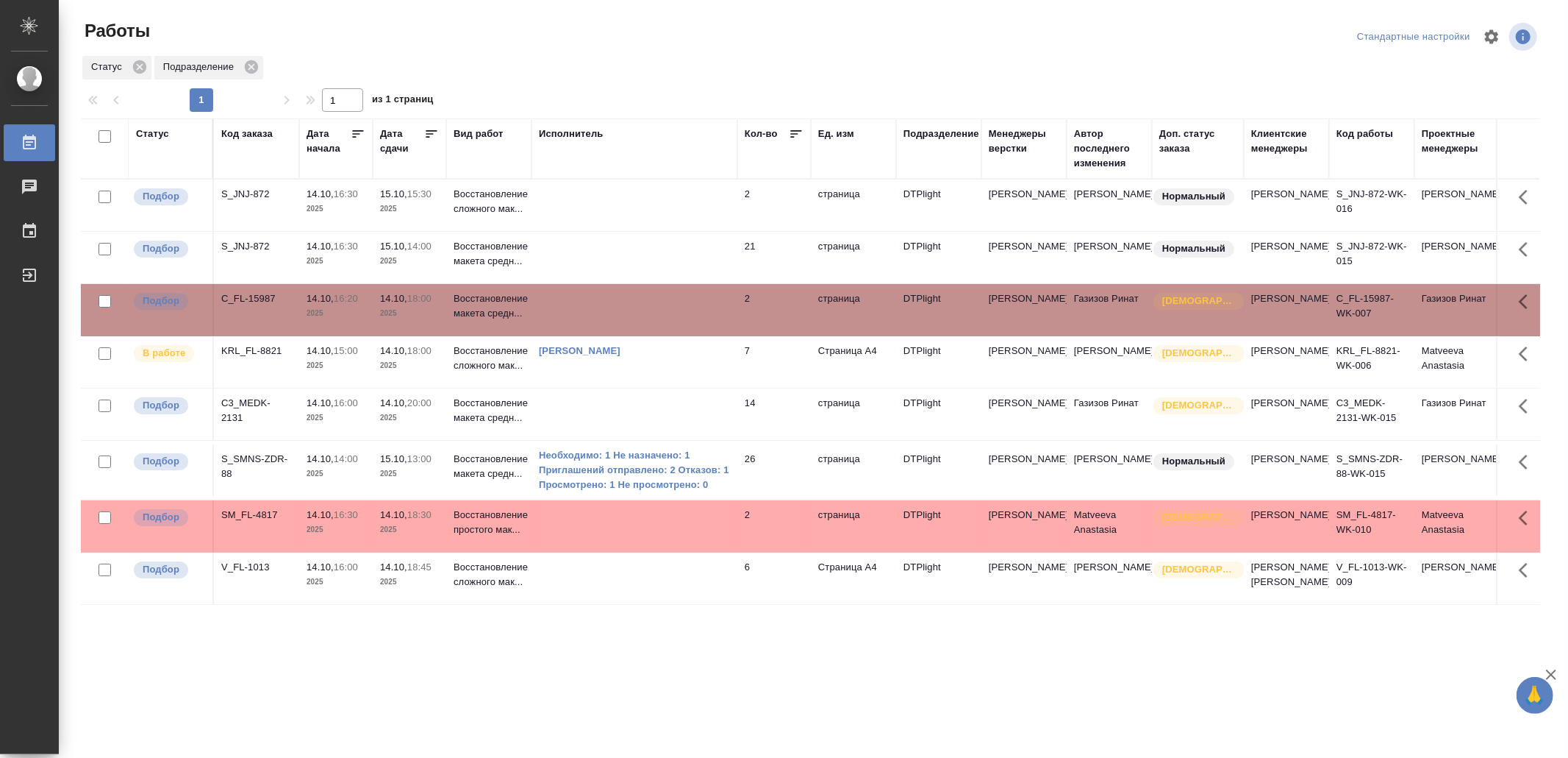
click at [638, 301] on td at bounding box center [635, 309] width 206 height 52
click at [663, 534] on td at bounding box center [635, 525] width 206 height 52
click at [662, 534] on td at bounding box center [635, 525] width 206 height 52
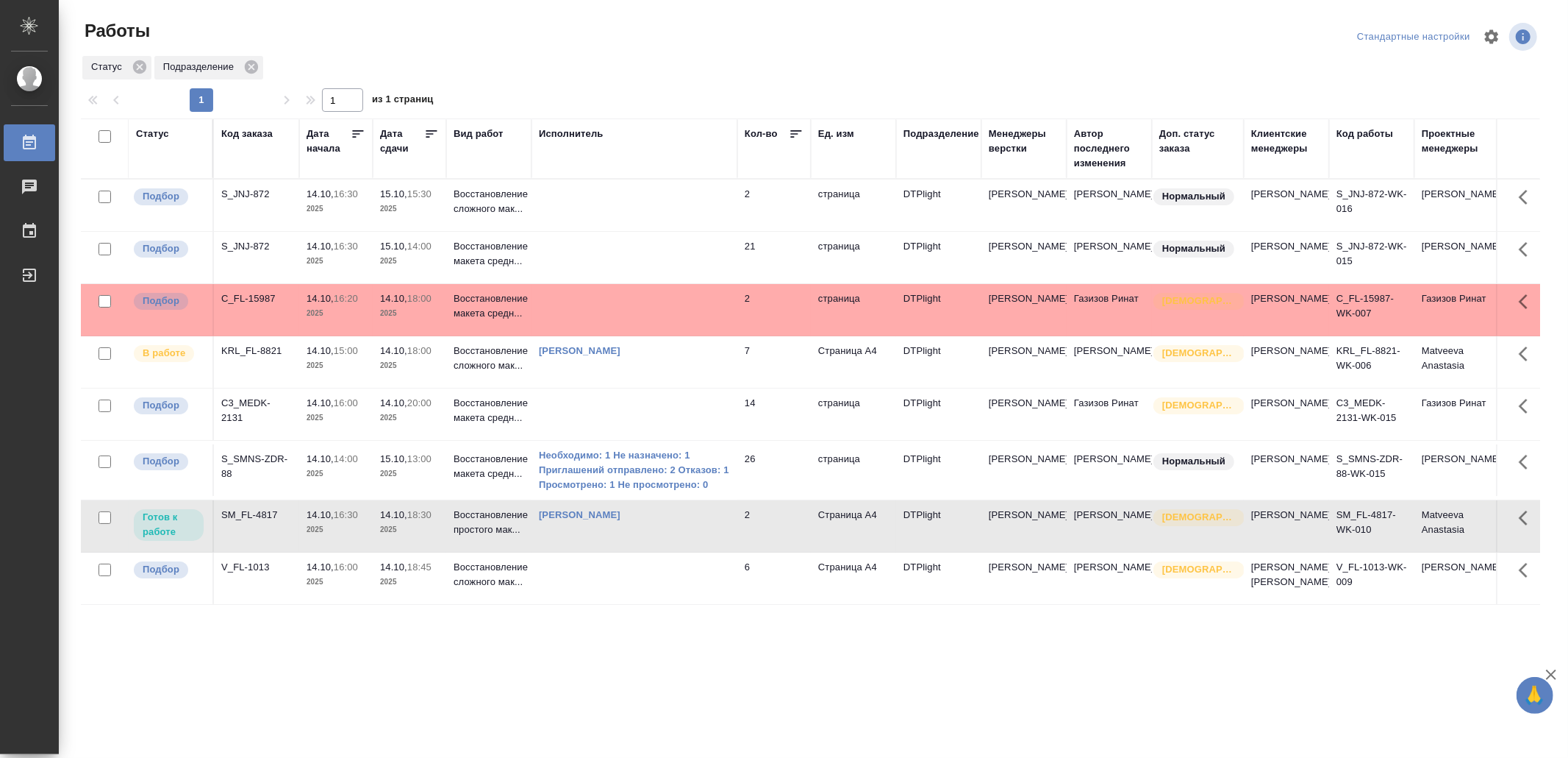
scroll to position [0, 0]
click at [616, 269] on td at bounding box center [635, 257] width 206 height 52
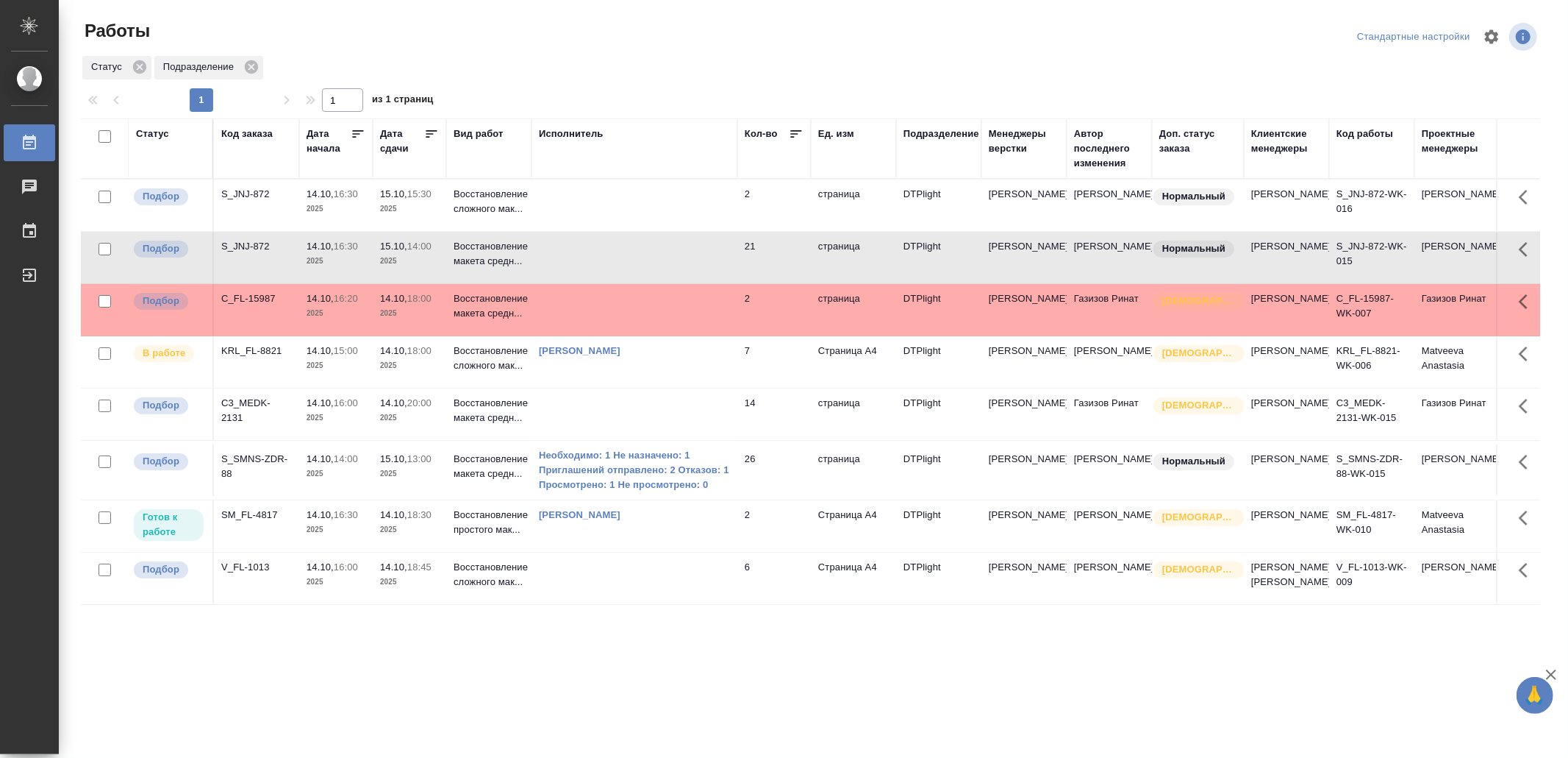
click at [594, 269] on td at bounding box center [635, 257] width 206 height 52
click at [562, 201] on td at bounding box center [635, 204] width 206 height 52
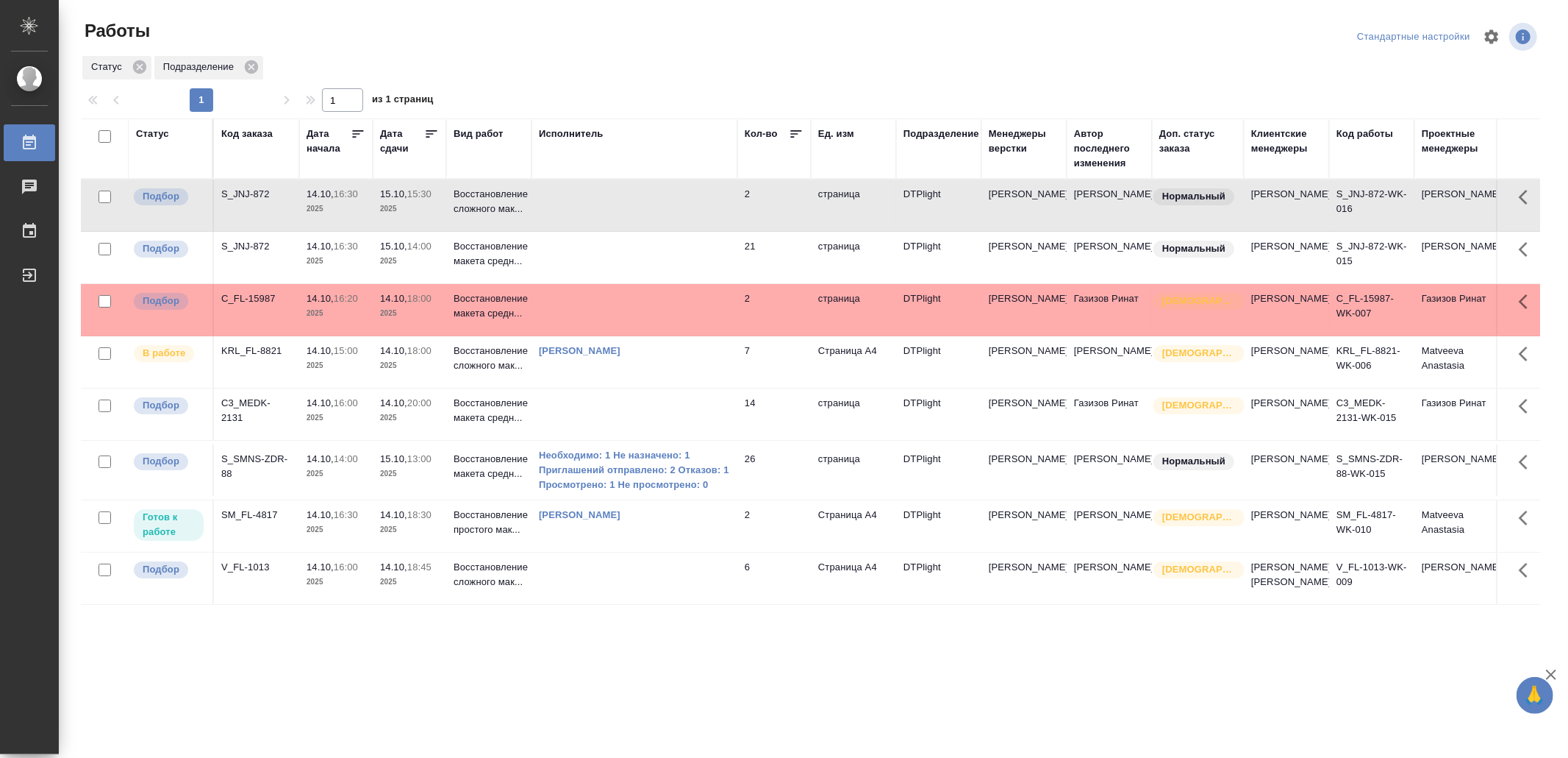
click at [562, 201] on td at bounding box center [635, 204] width 206 height 52
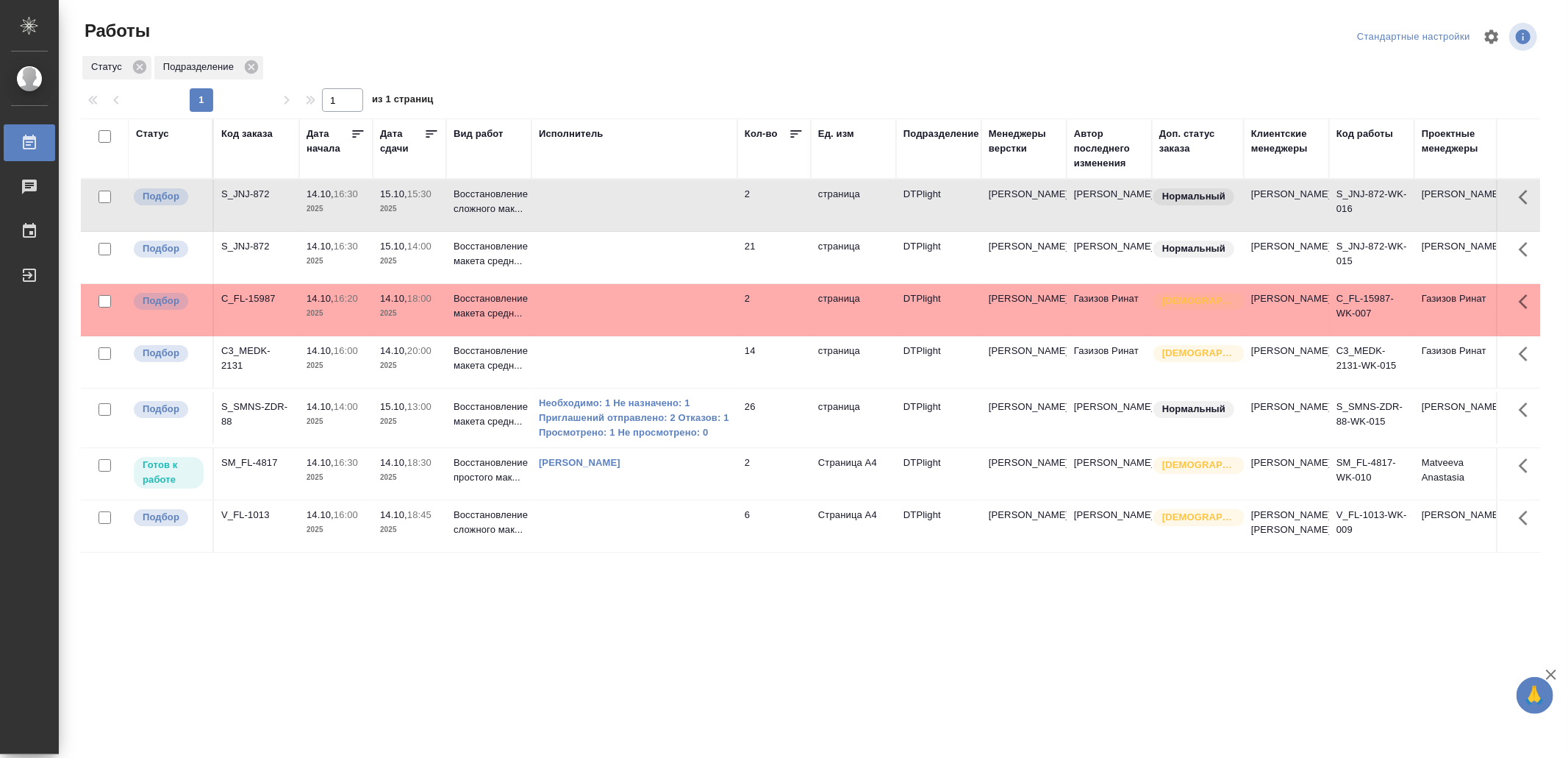
click at [639, 499] on td "Ямковенко Вера" at bounding box center [635, 473] width 206 height 52
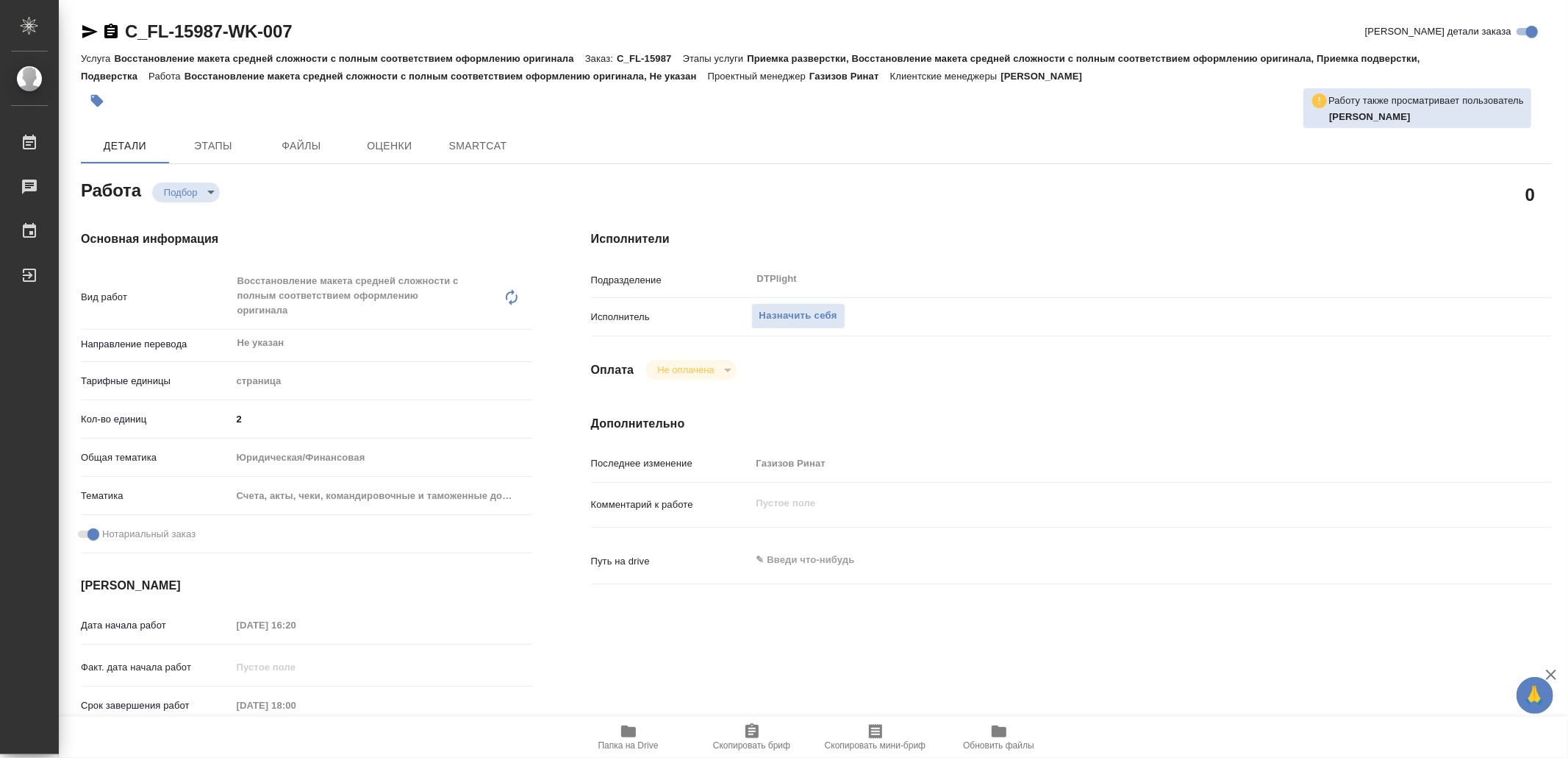
click at [635, 739] on icon "button" at bounding box center [628, 731] width 18 height 18
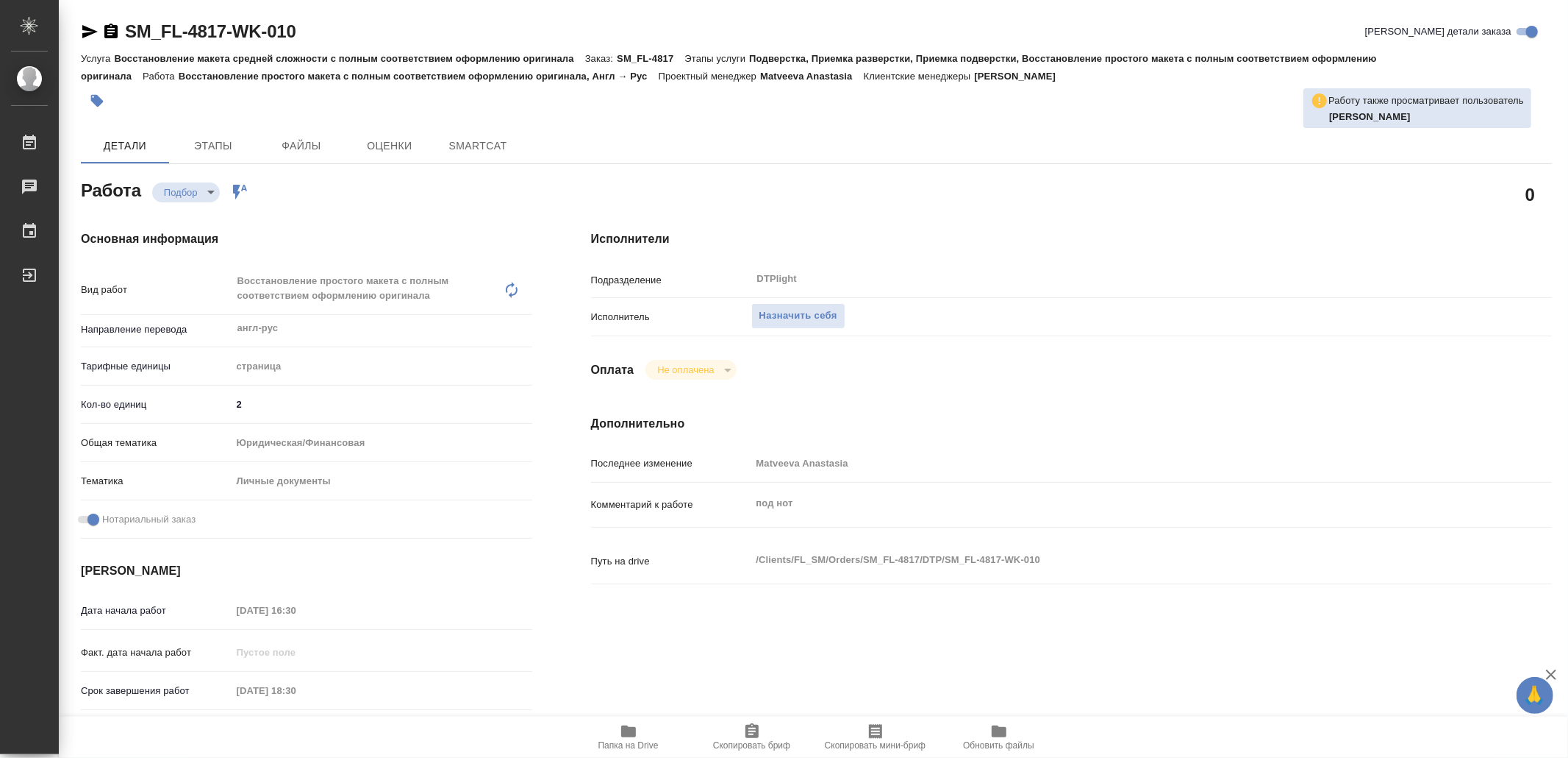
drag, startPoint x: 634, startPoint y: 734, endPoint x: 647, endPoint y: 739, distance: 13.9
click at [634, 734] on icon "button" at bounding box center [628, 731] width 15 height 12
click at [799, 309] on span "Назначить себя" at bounding box center [799, 315] width 78 height 17
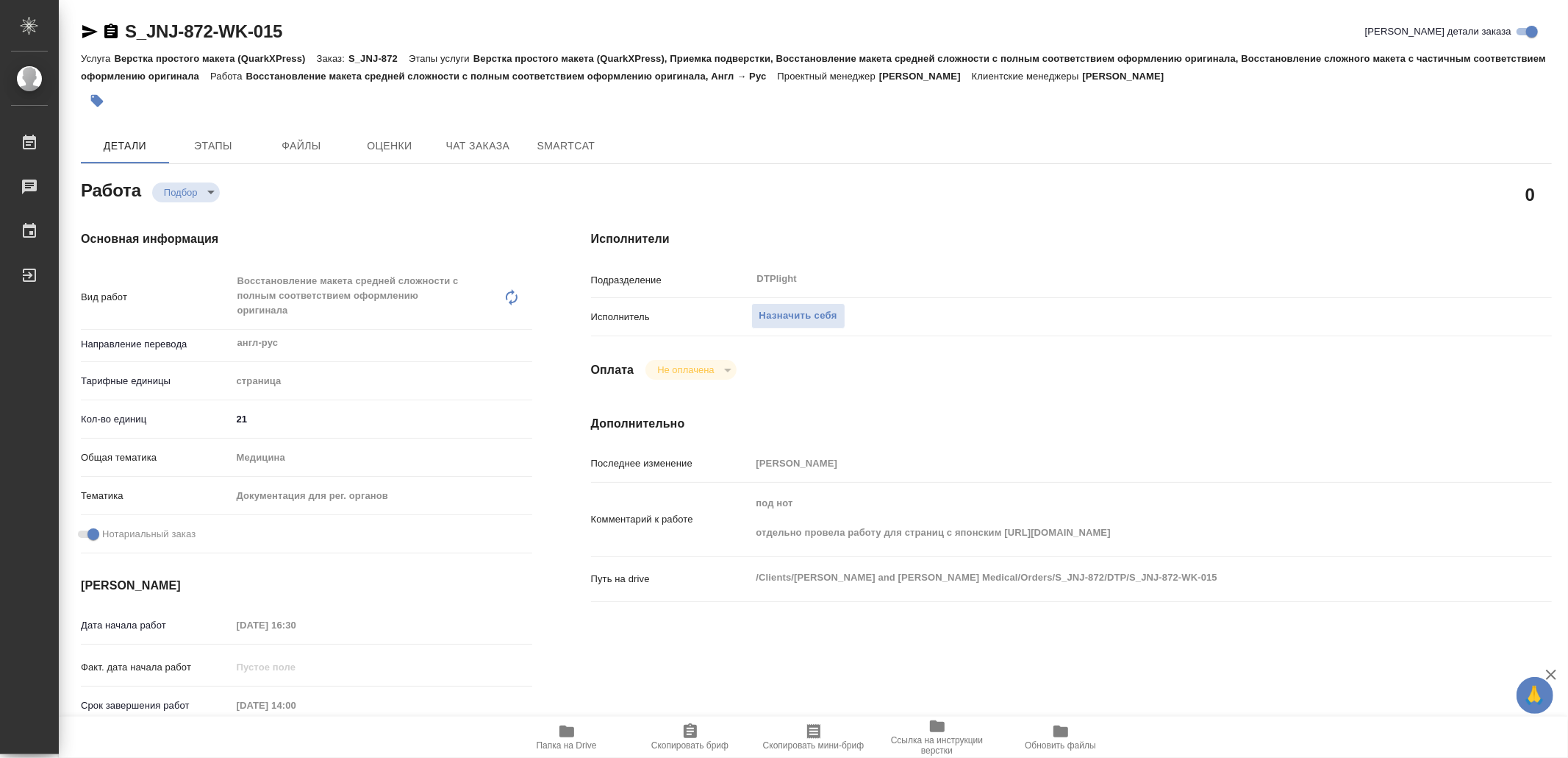
click at [587, 736] on span "Папка на Drive" at bounding box center [566, 736] width 106 height 28
type textarea "x"
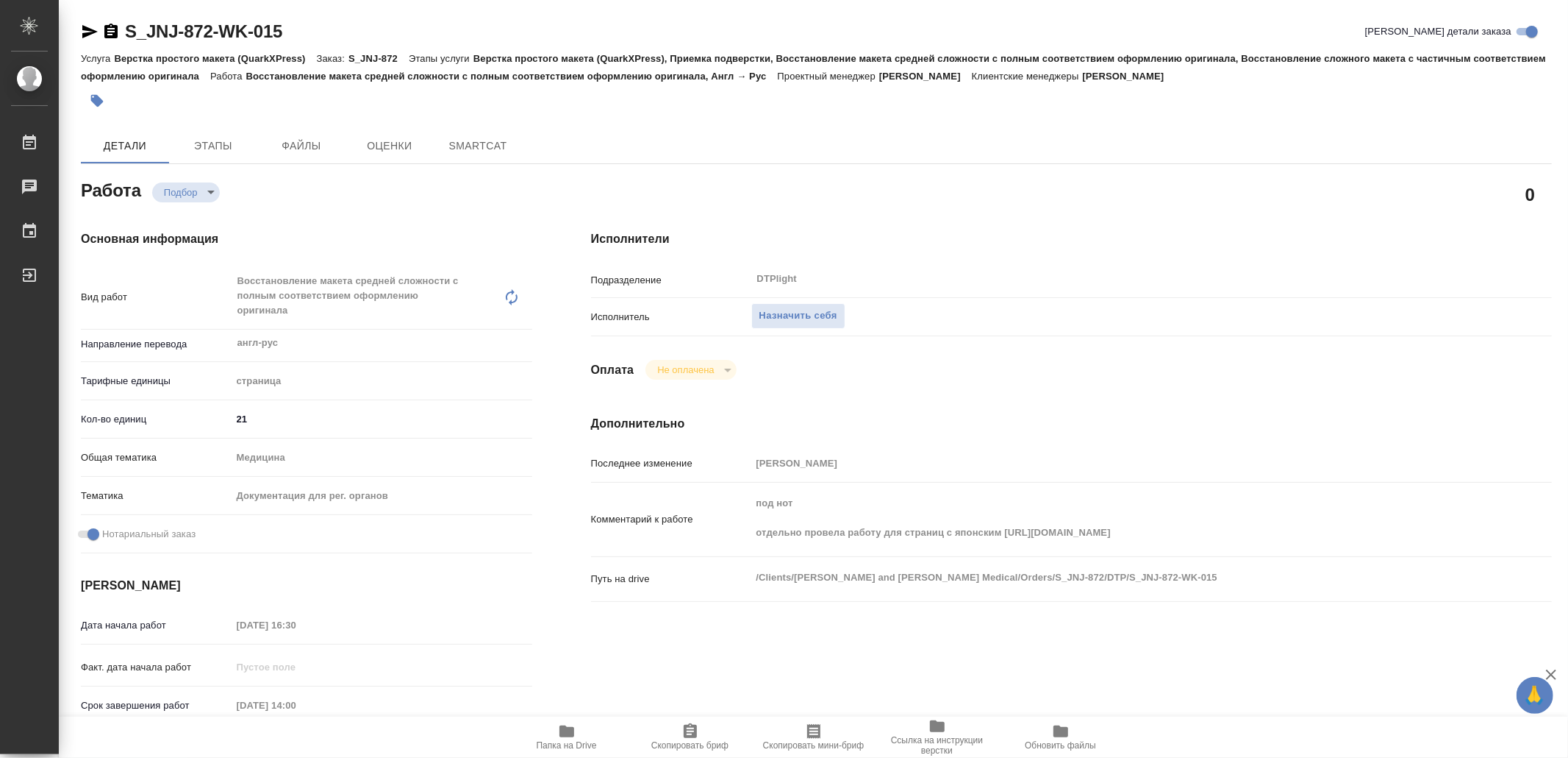
type textarea "x"
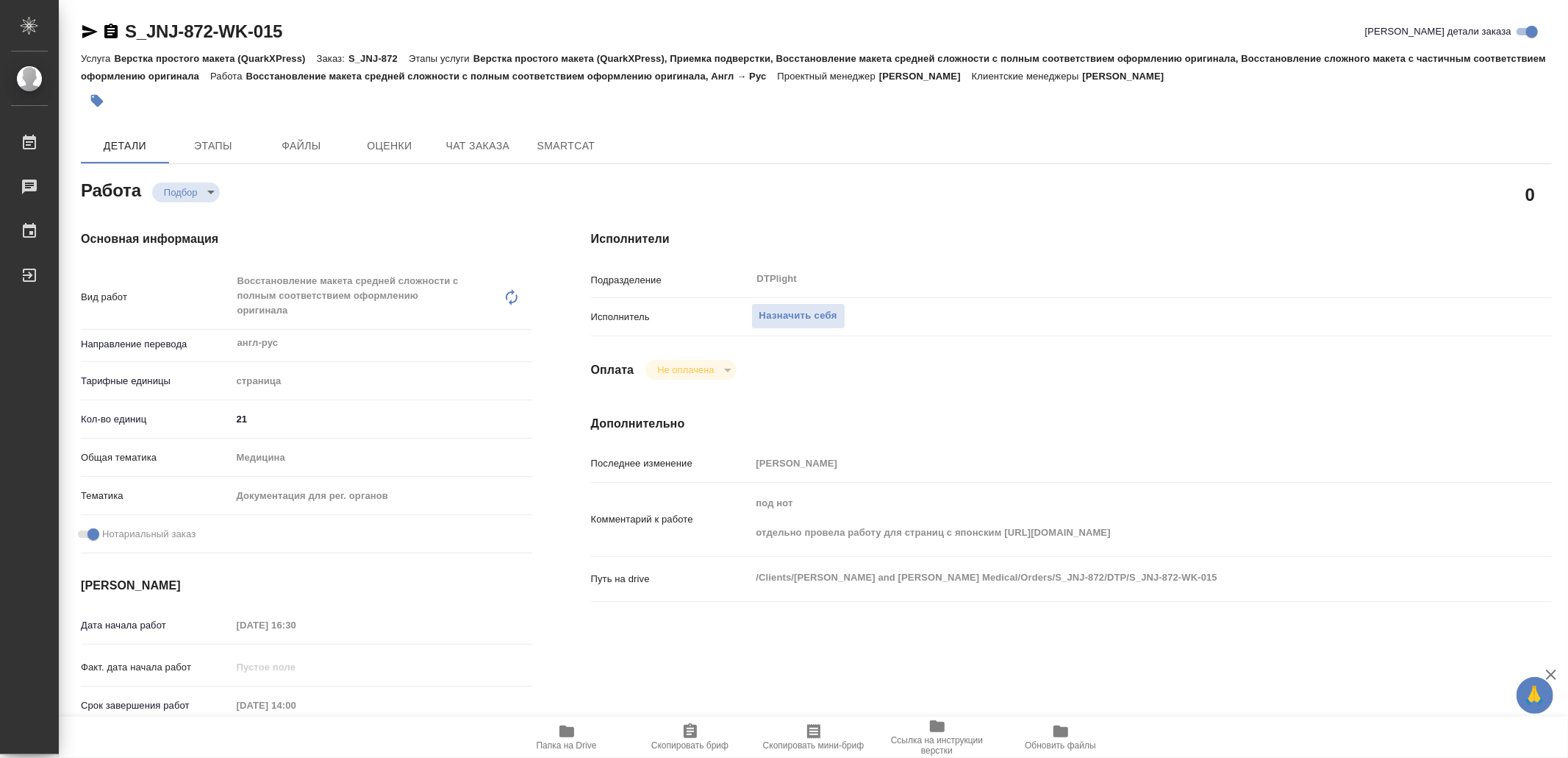
type textarea "x"
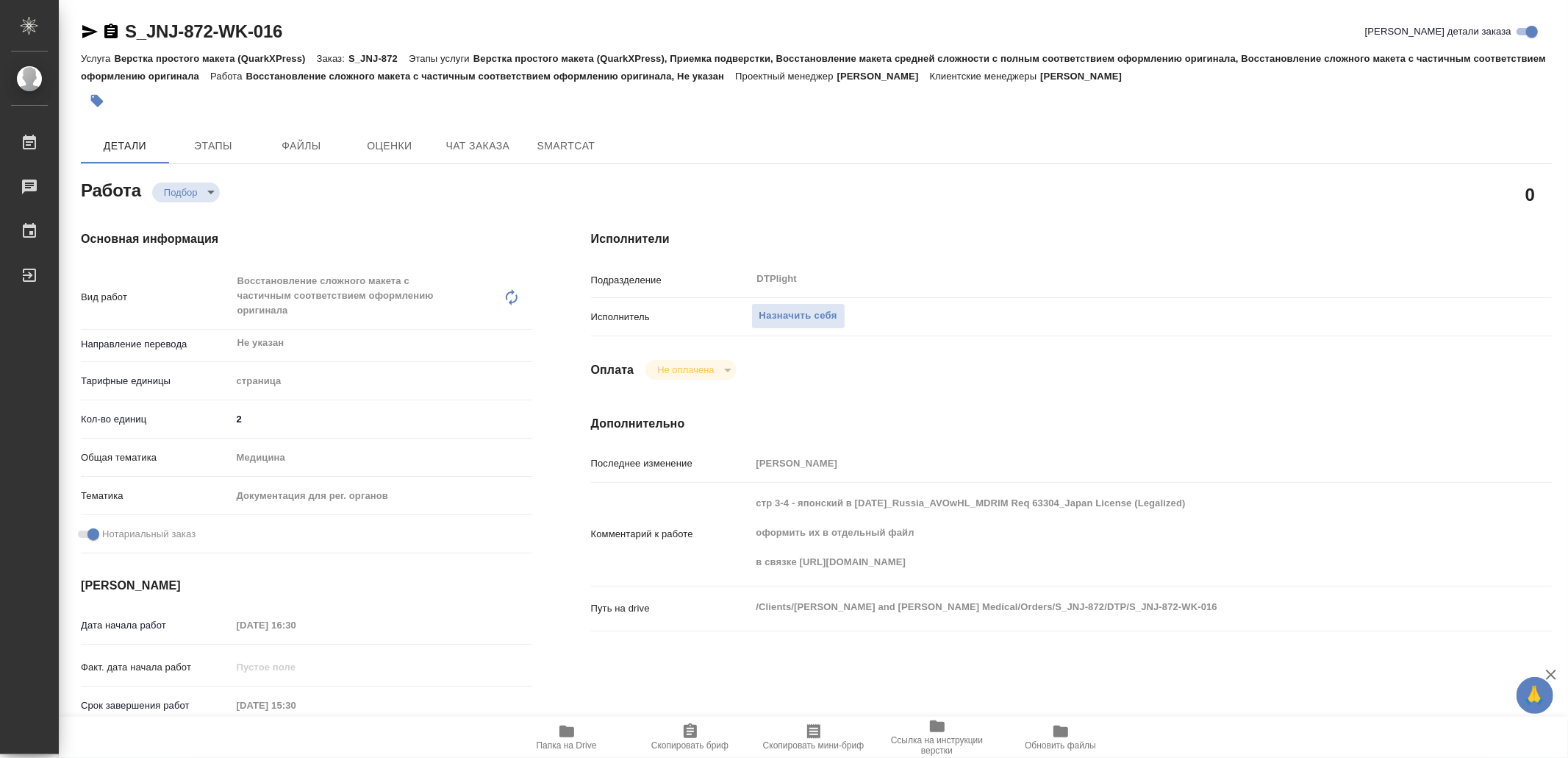
click at [583, 731] on span "Папка на Drive" at bounding box center [566, 736] width 106 height 28
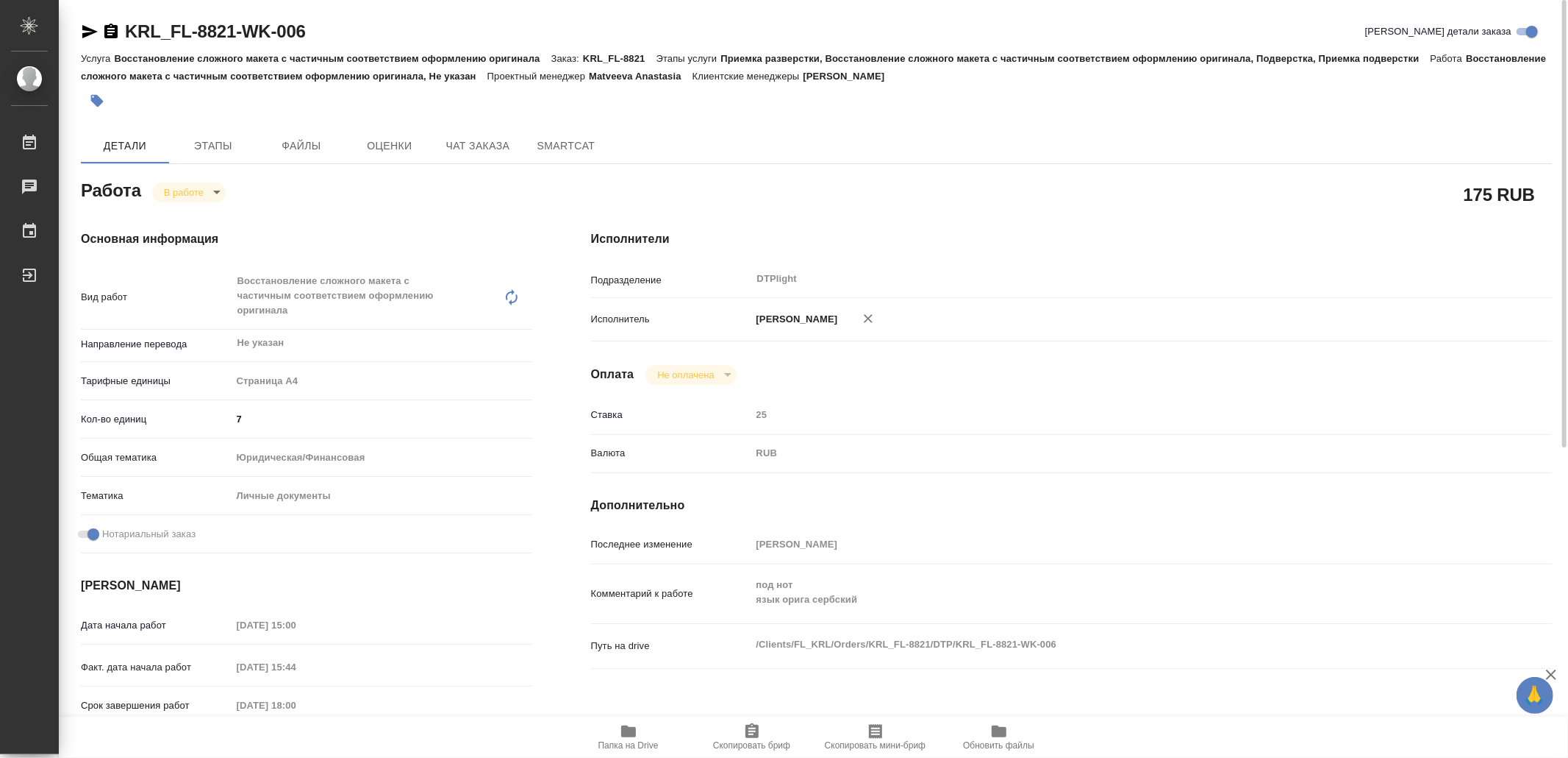
click at [1218, 371] on div "Оплата Не оплачена notPayed" at bounding box center [1072, 375] width 961 height 19
click at [632, 736] on icon "button" at bounding box center [628, 731] width 15 height 12
click at [94, 31] on icon "button" at bounding box center [90, 32] width 16 height 14
click at [182, 192] on body "🙏 .cls-1 fill:#fff; AWATERA Yamkovenko Vera Работы 0 Чаты График Выйти KRL_FL-8…" at bounding box center [784, 379] width 1568 height 758
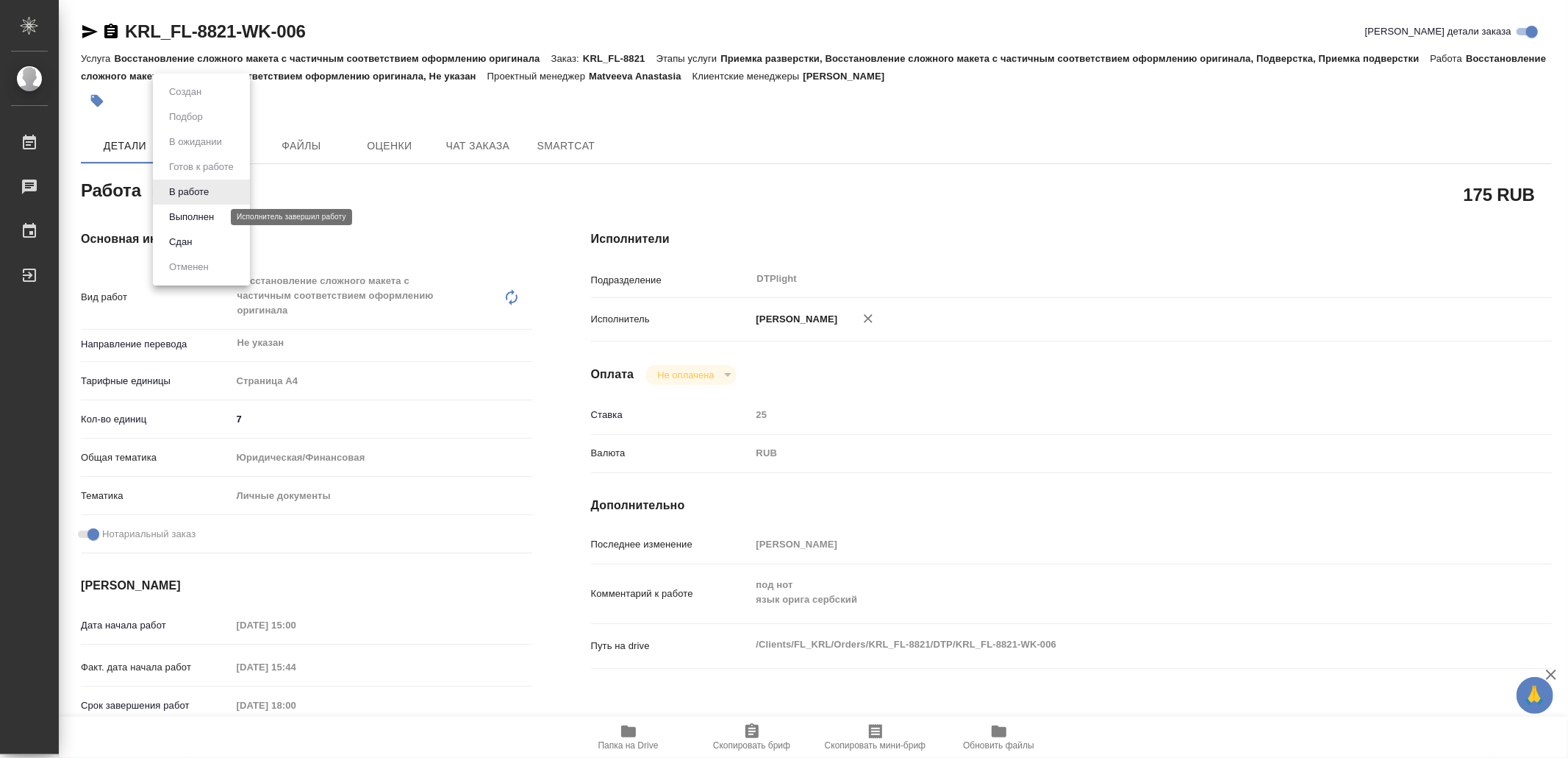
click at [200, 216] on button "Выполнен" at bounding box center [191, 217] width 53 height 17
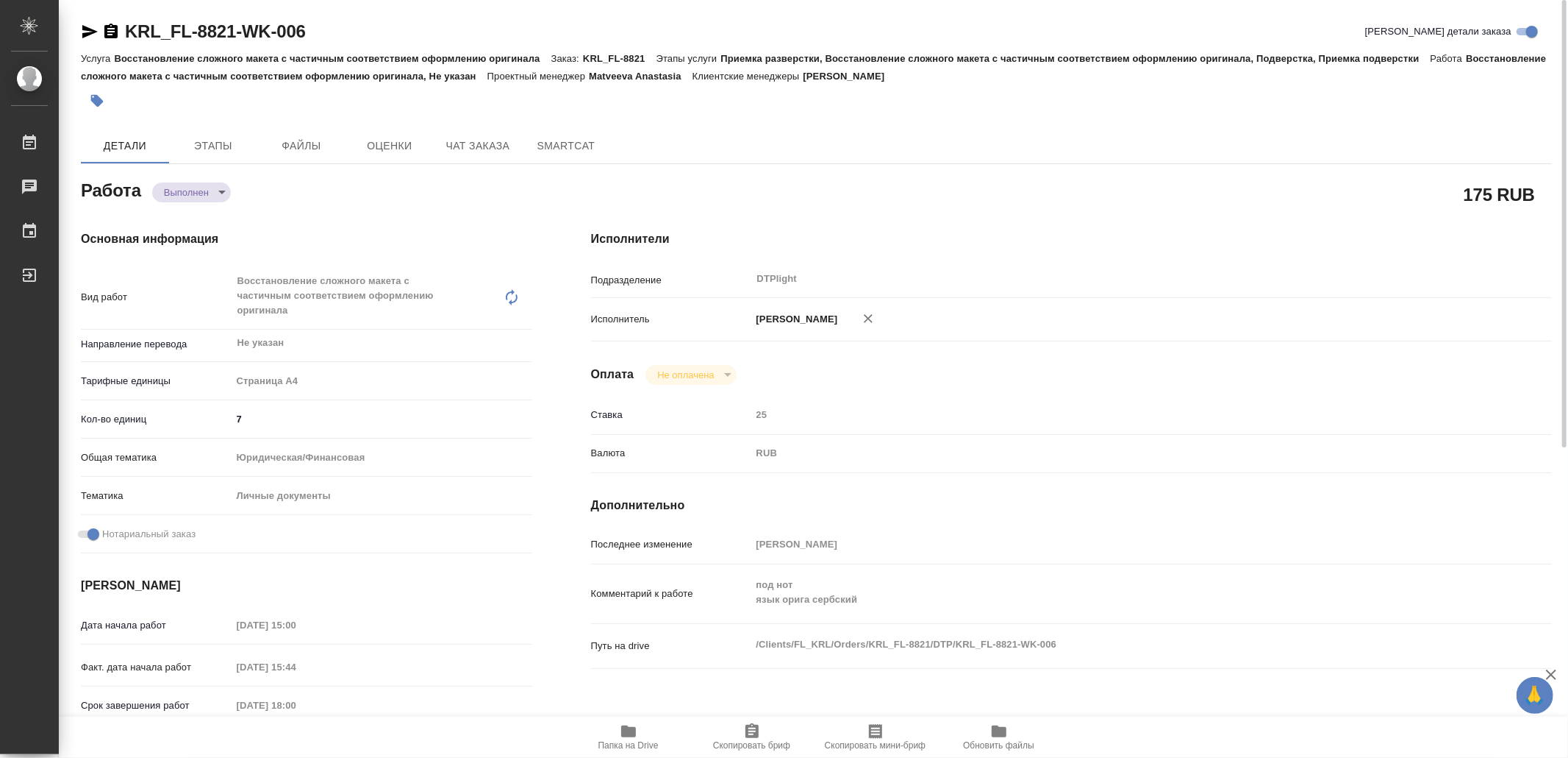
type textarea "x"
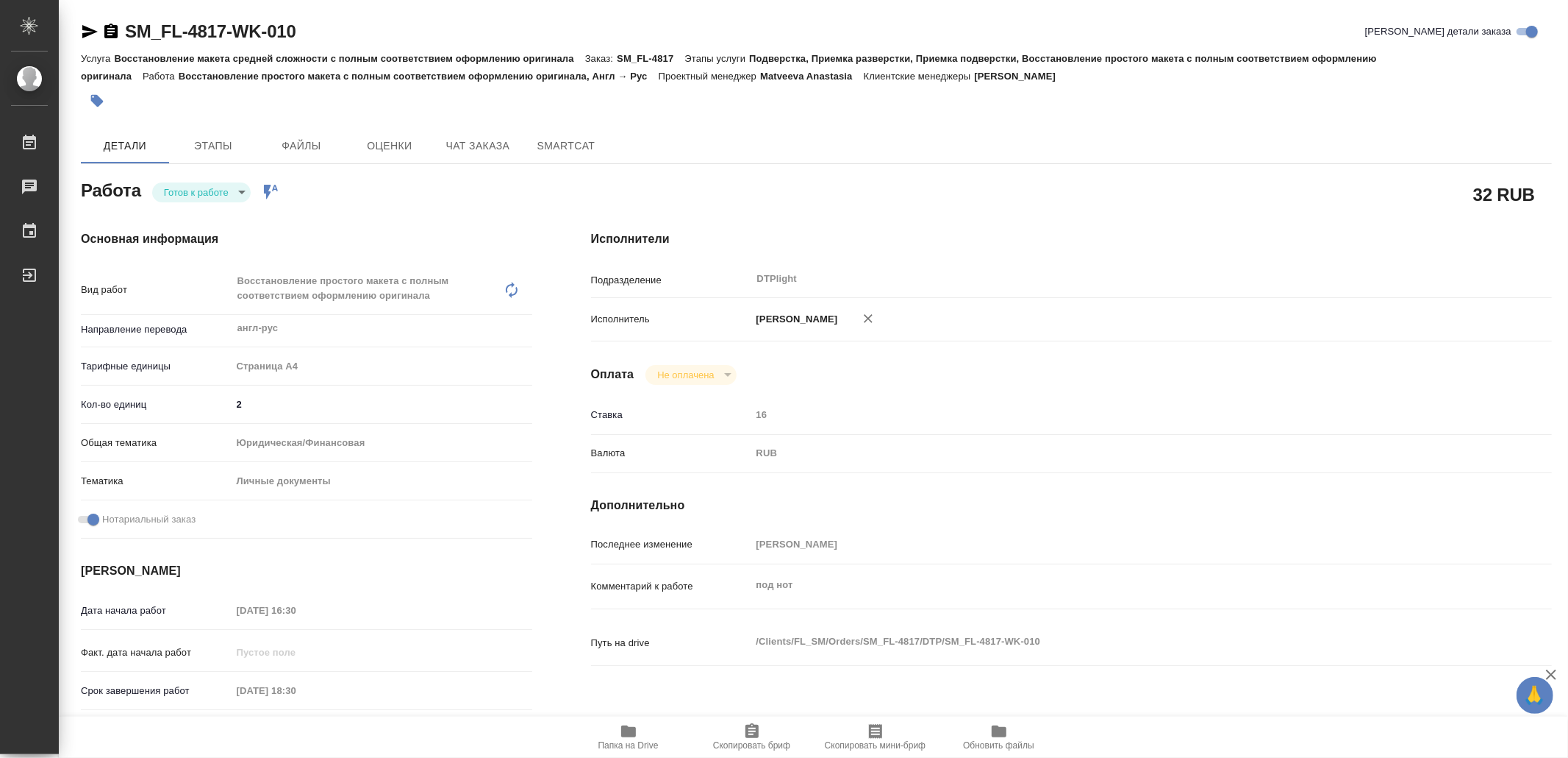
click at [91, 27] on icon "button" at bounding box center [89, 31] width 18 height 18
click at [204, 193] on body "🙏 .cls-1 fill:#fff; AWATERA Yamkovenko [PERSON_NAME] Работы 0 Чаты График Выйти…" at bounding box center [784, 379] width 1568 height 758
click at [204, 192] on button "В работе" at bounding box center [189, 192] width 49 height 17
type textarea "x"
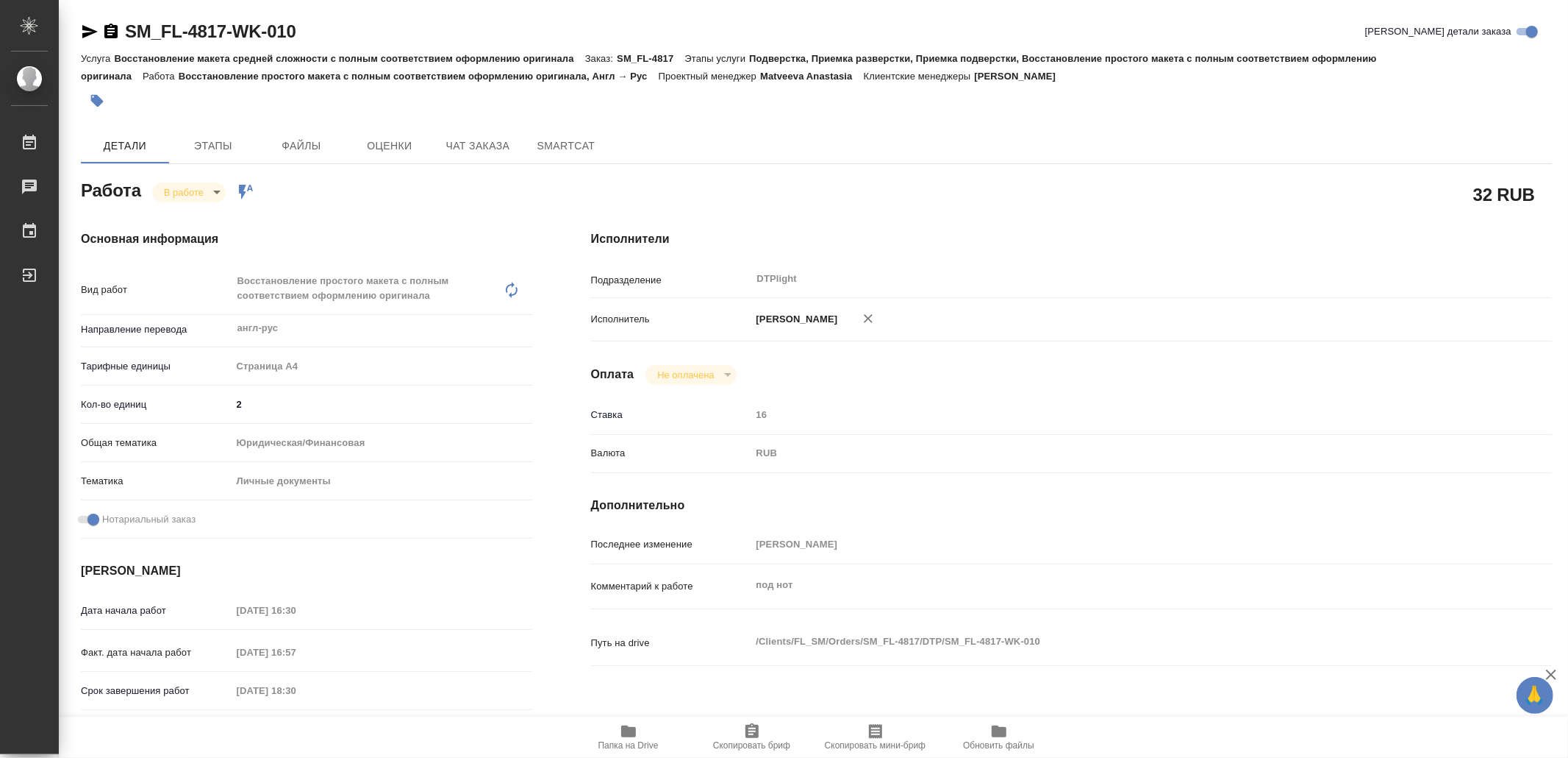
type textarea "x"
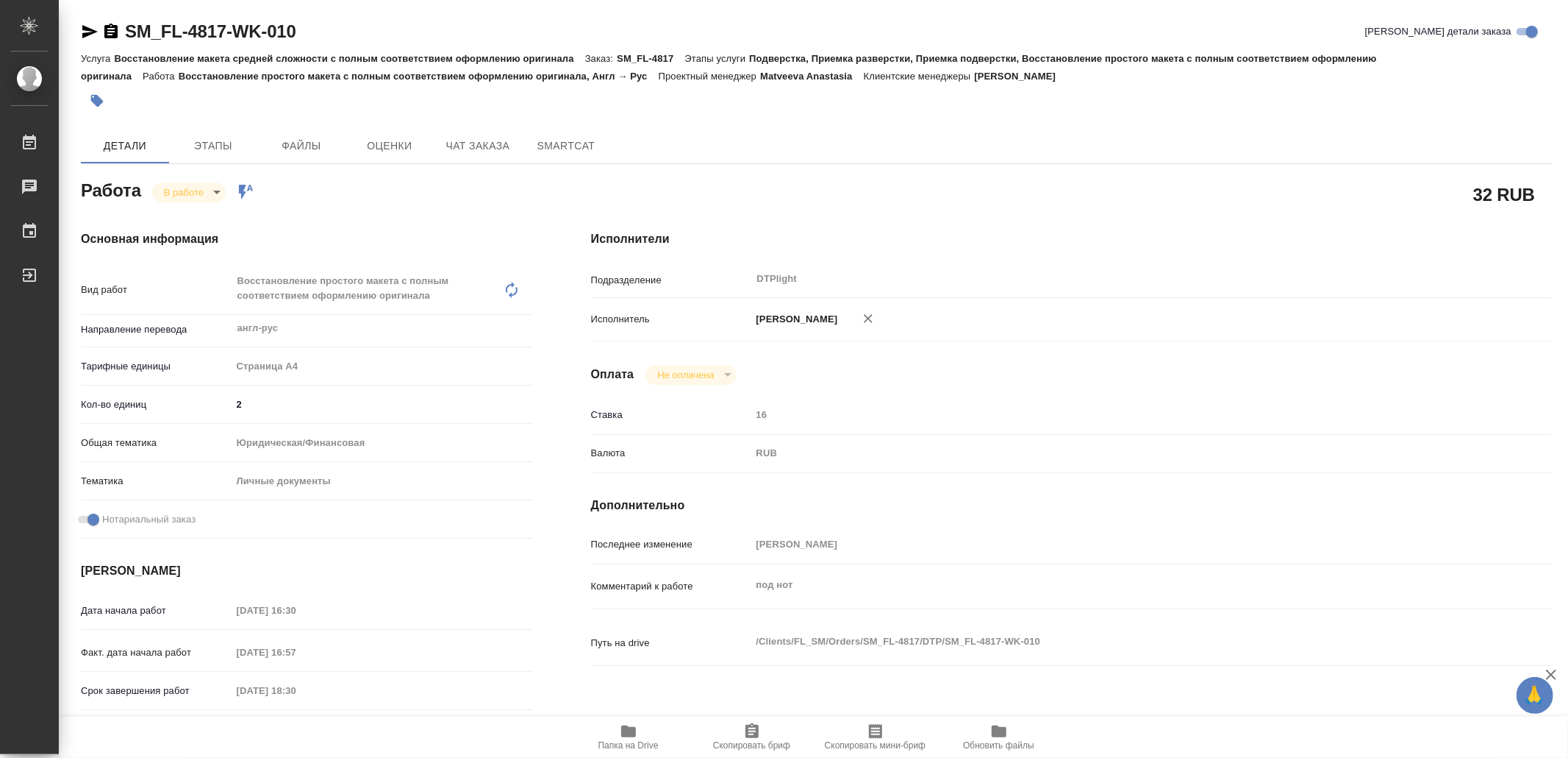
type textarea "x"
click at [624, 733] on icon "button" at bounding box center [628, 731] width 15 height 12
click at [86, 30] on icon "button" at bounding box center [90, 32] width 16 height 14
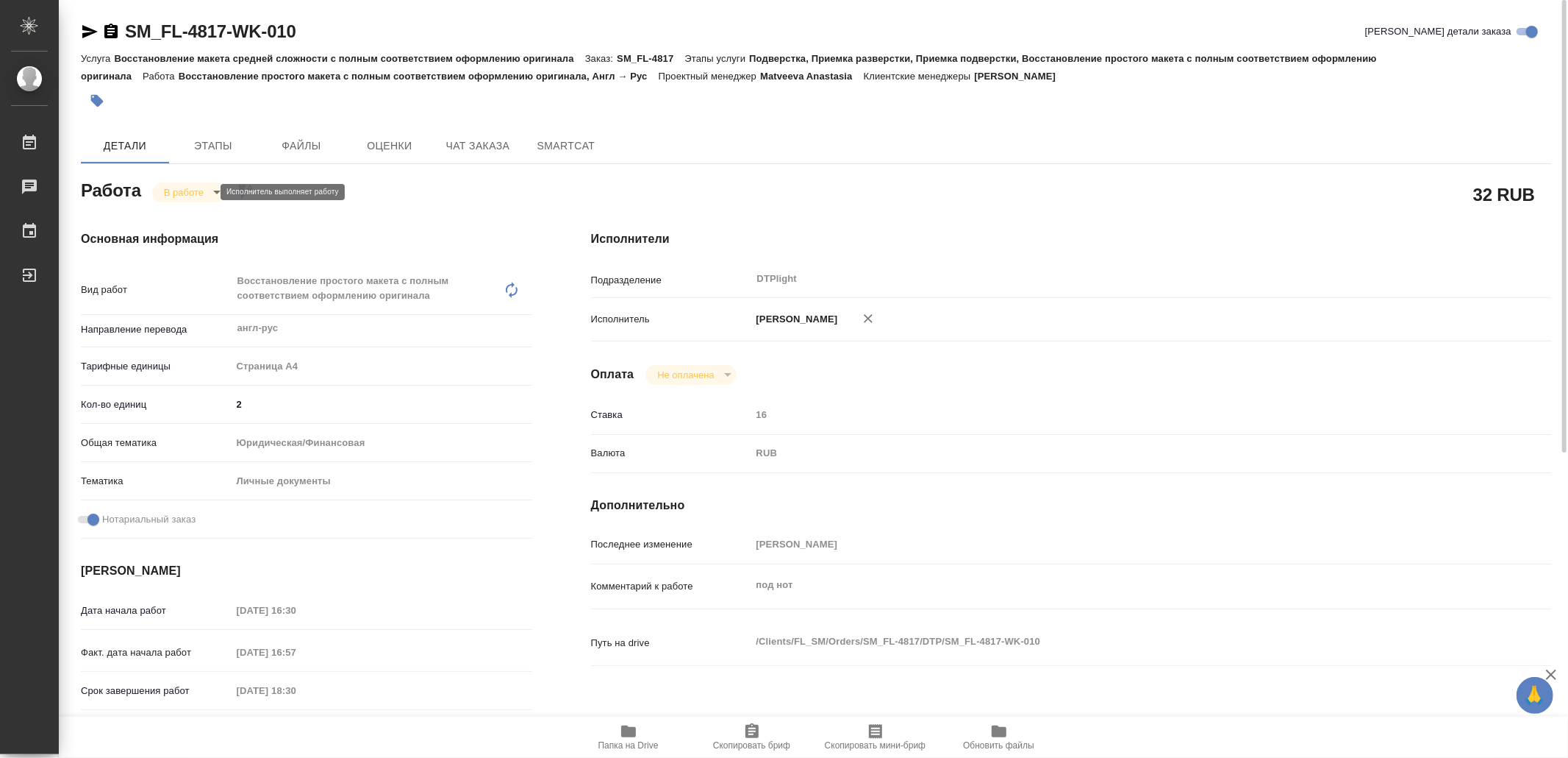
click at [200, 189] on body "🙏 .cls-1 fill:#fff; AWATERA Yamkovenko [PERSON_NAME] Работы 0 Чаты График Выйти…" at bounding box center [784, 379] width 1568 height 758
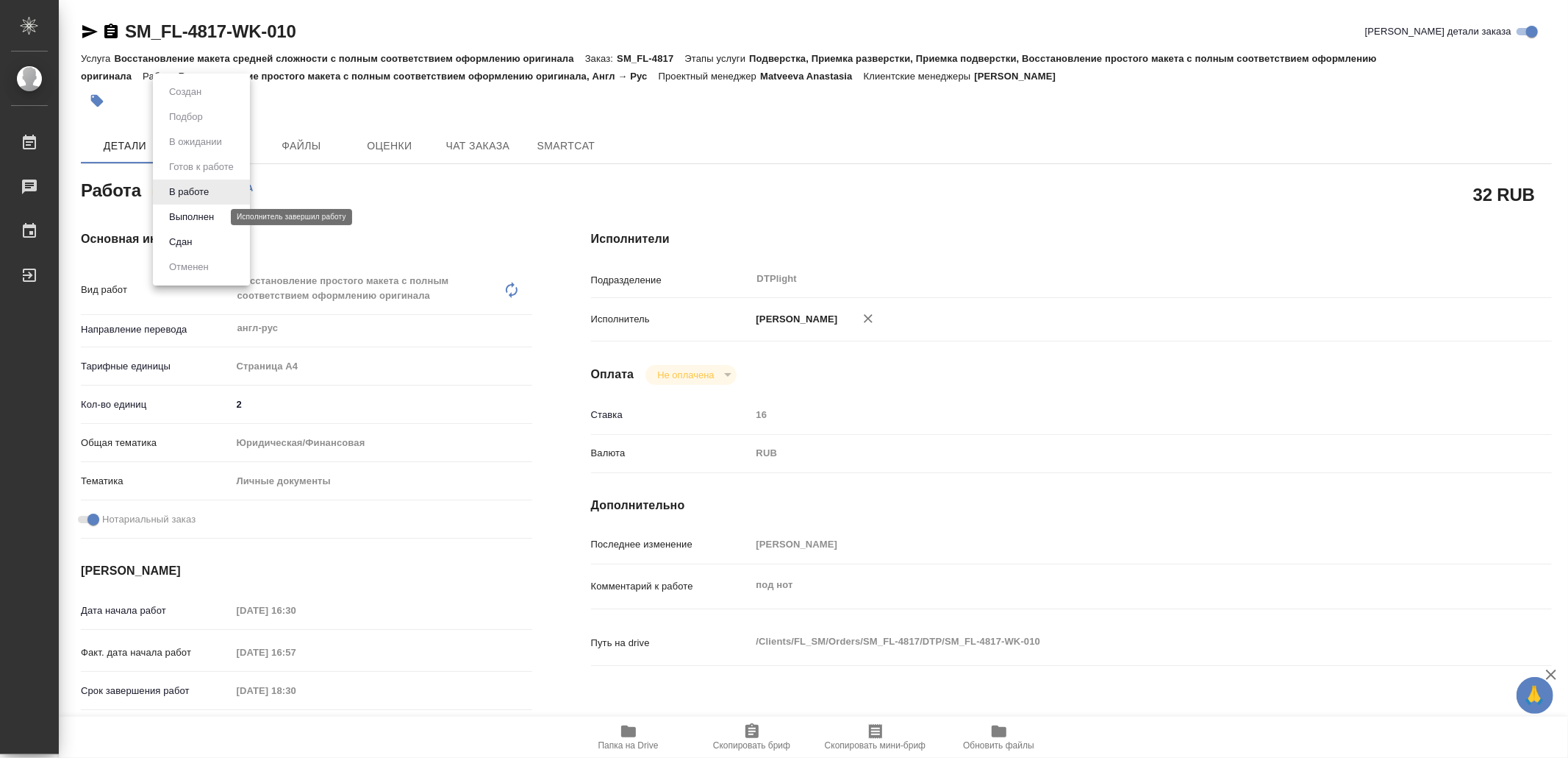
click at [203, 209] on button "Выполнен" at bounding box center [191, 217] width 53 height 17
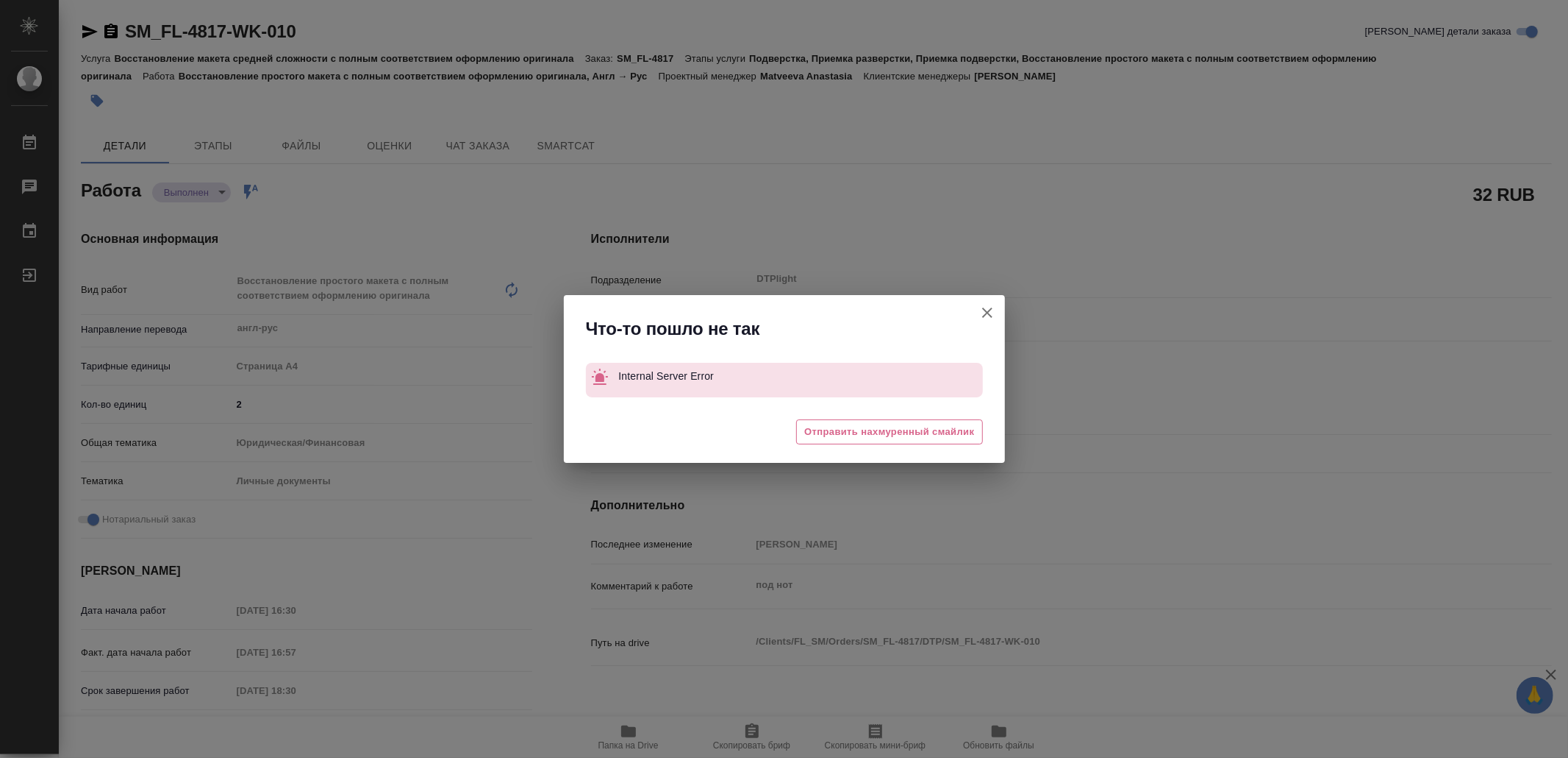
type textarea "x"
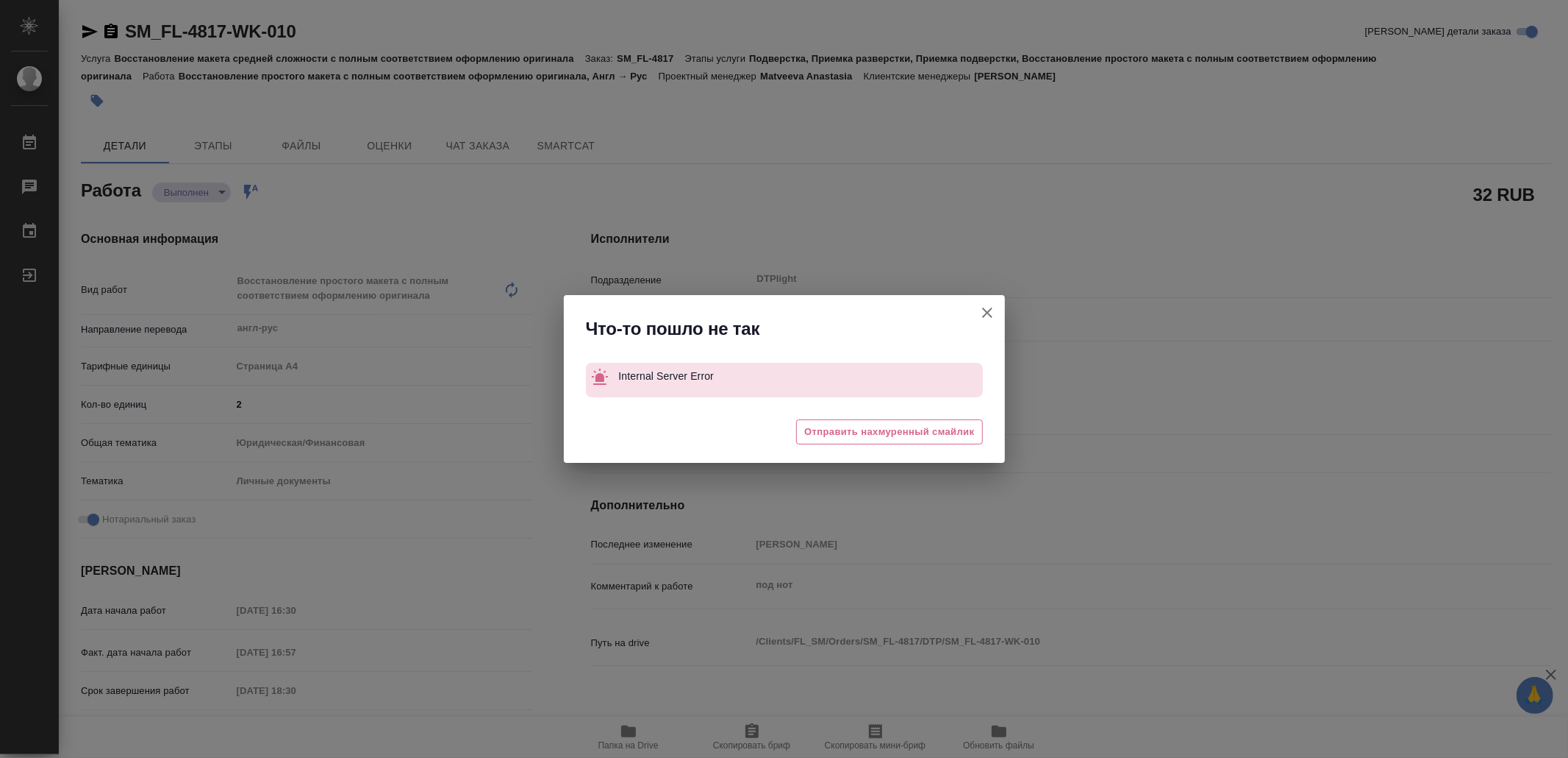
type textarea "x"
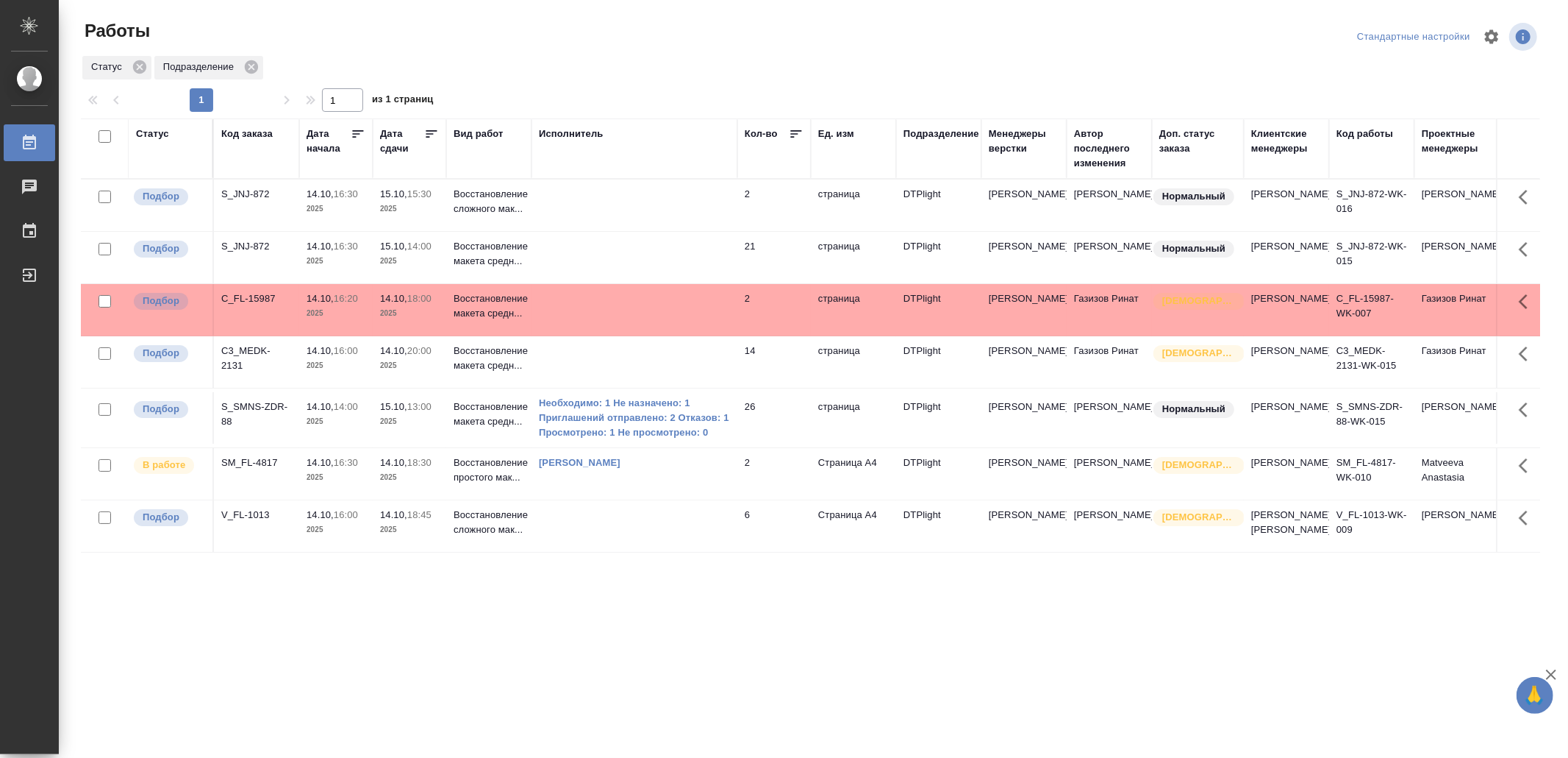
click at [619, 206] on td at bounding box center [635, 204] width 206 height 52
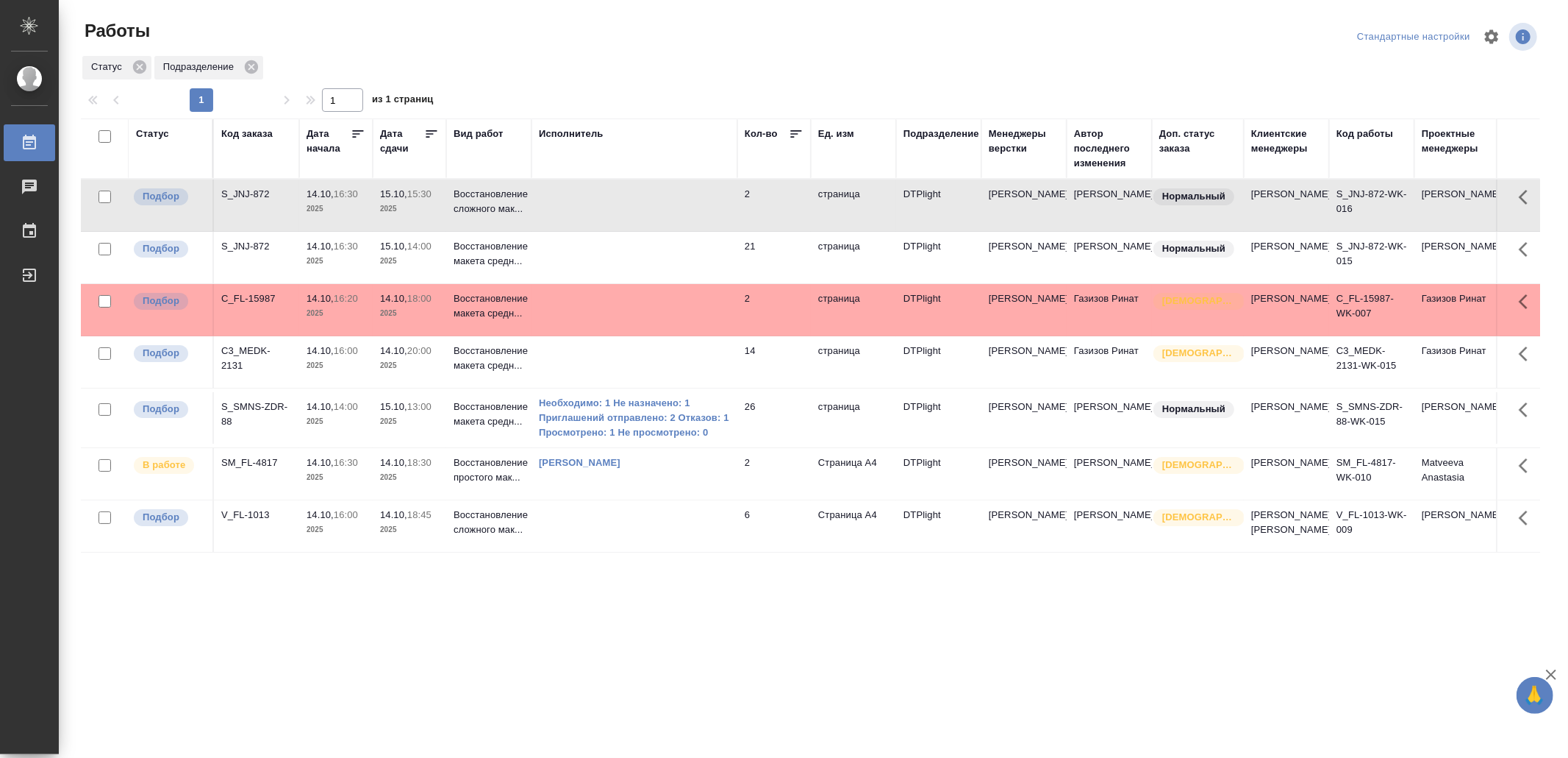
click at [619, 206] on td at bounding box center [635, 204] width 206 height 52
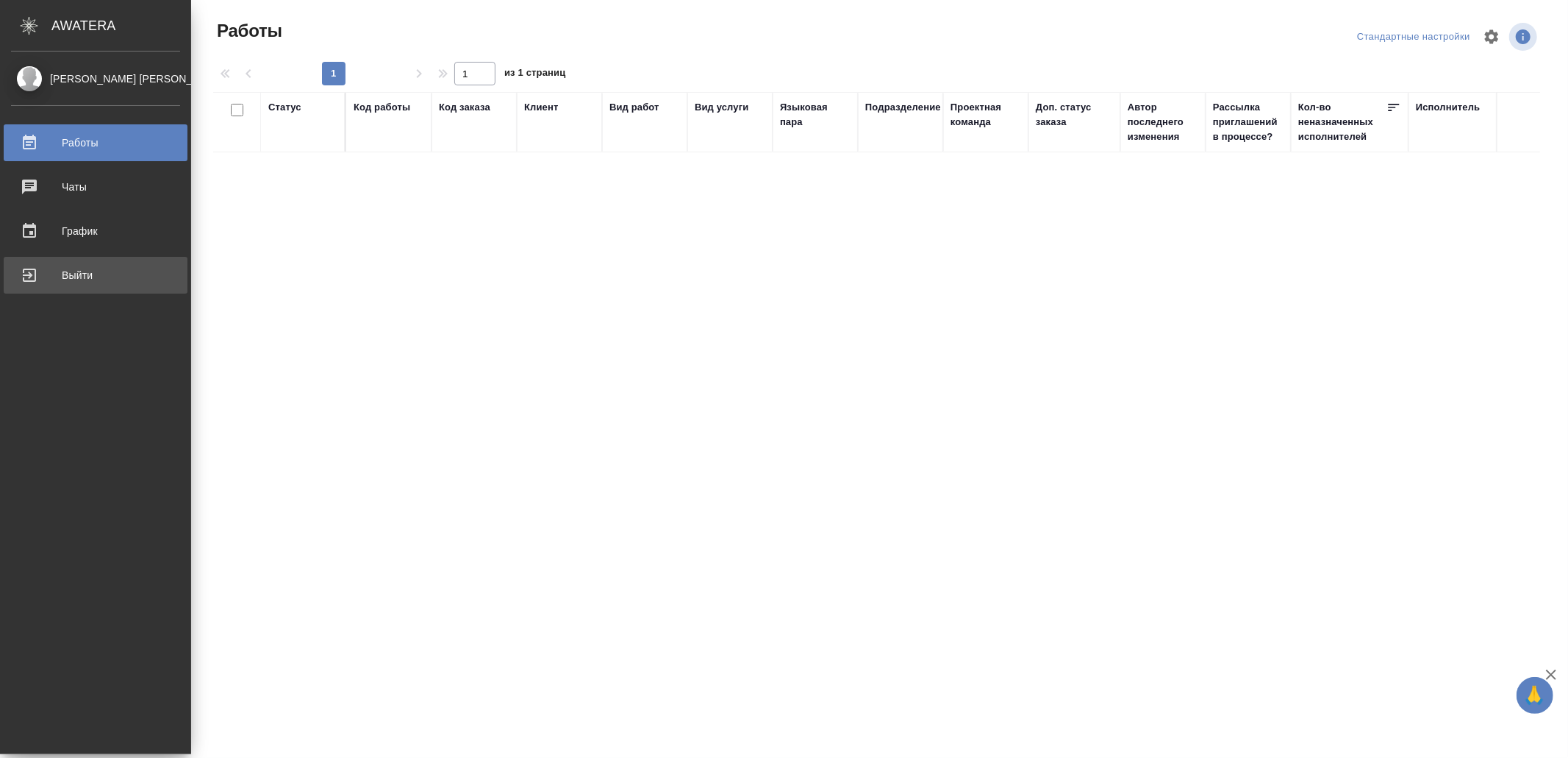
click at [13, 275] on div "Выйти" at bounding box center [95, 274] width 169 height 22
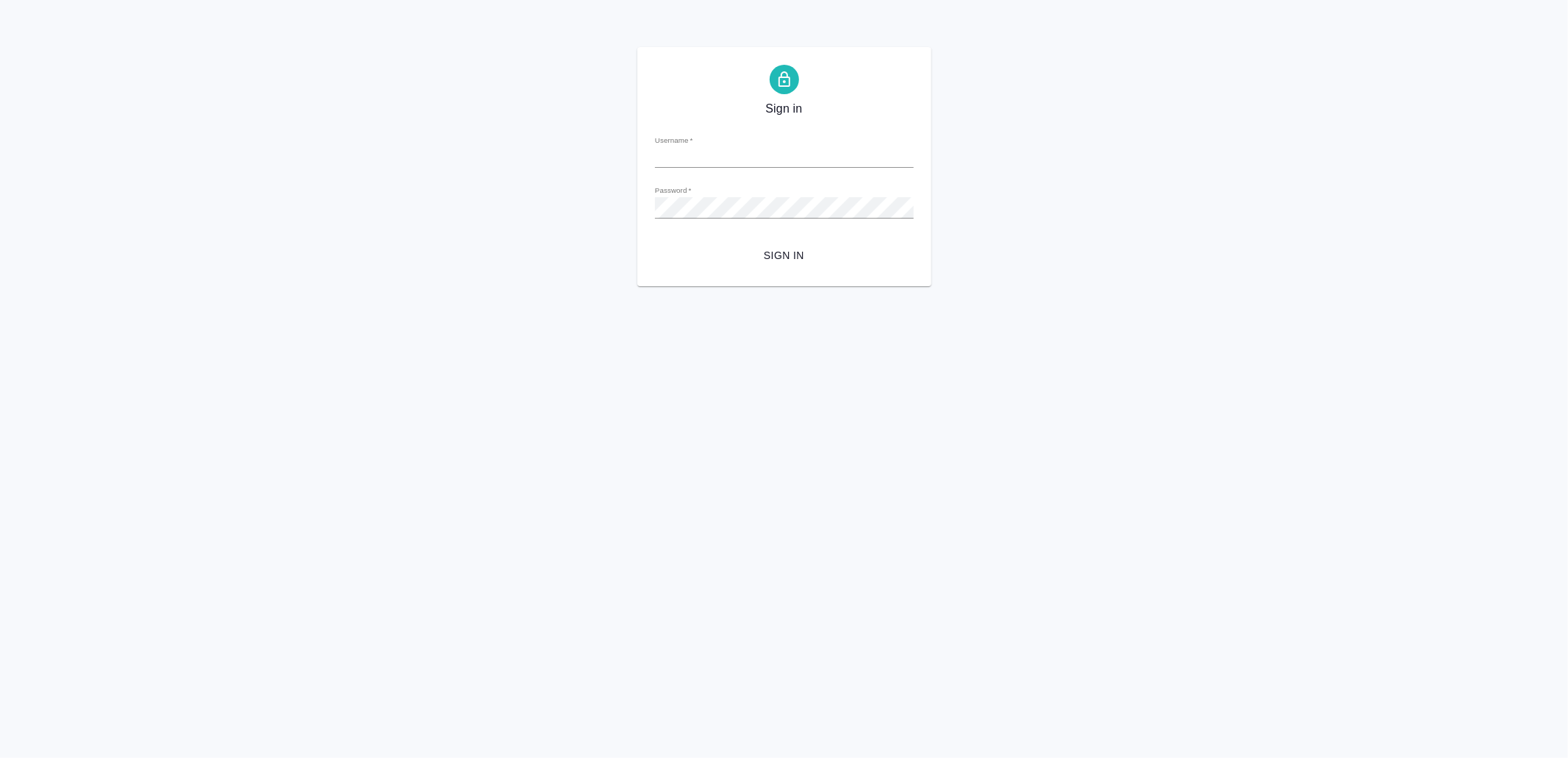
type input "[EMAIL_ADDRESS][DOMAIN_NAME]"
click at [779, 250] on span "Sign in" at bounding box center [785, 255] width 235 height 18
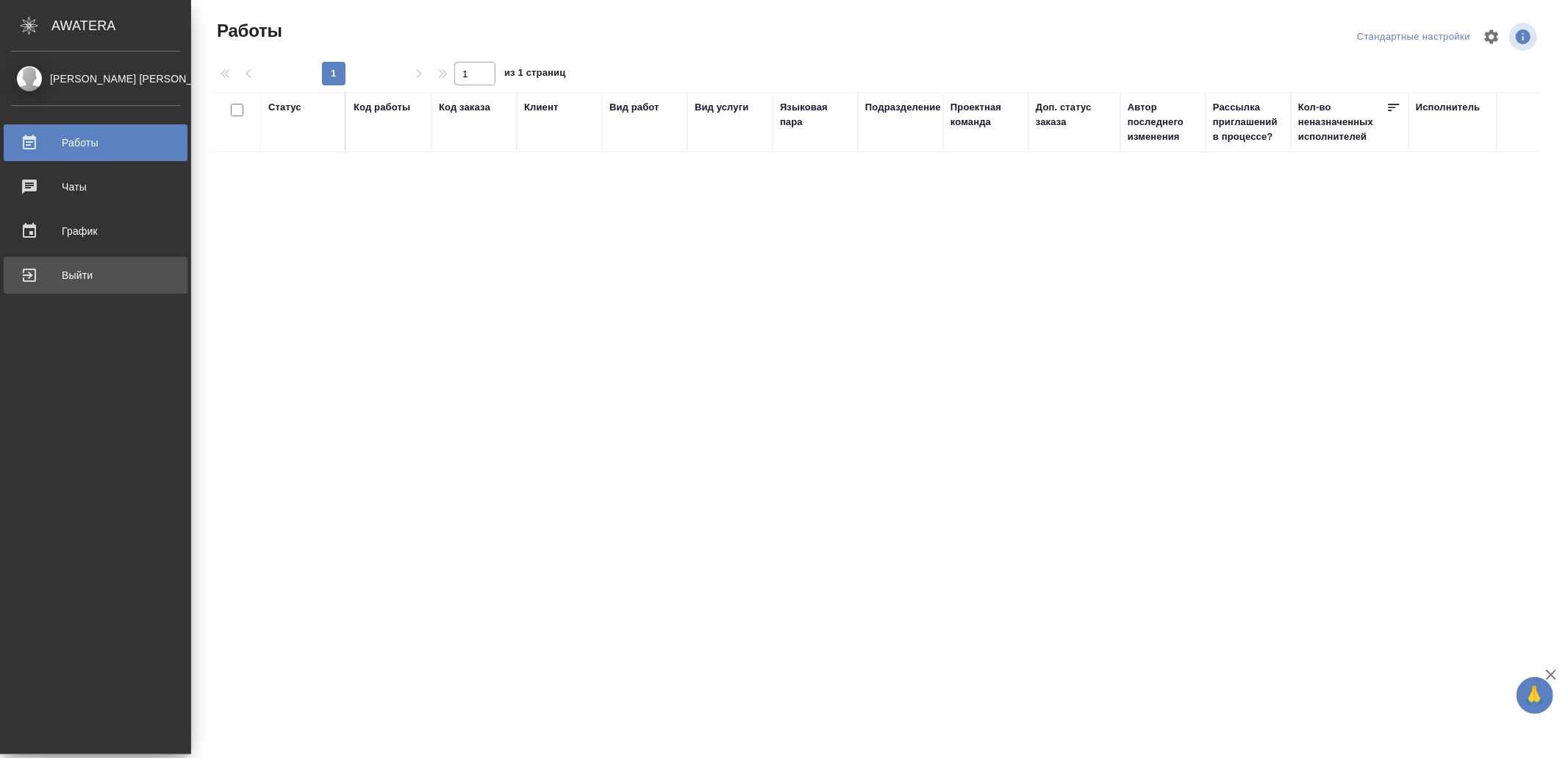
click at [50, 273] on div "Выйти" at bounding box center [95, 274] width 169 height 22
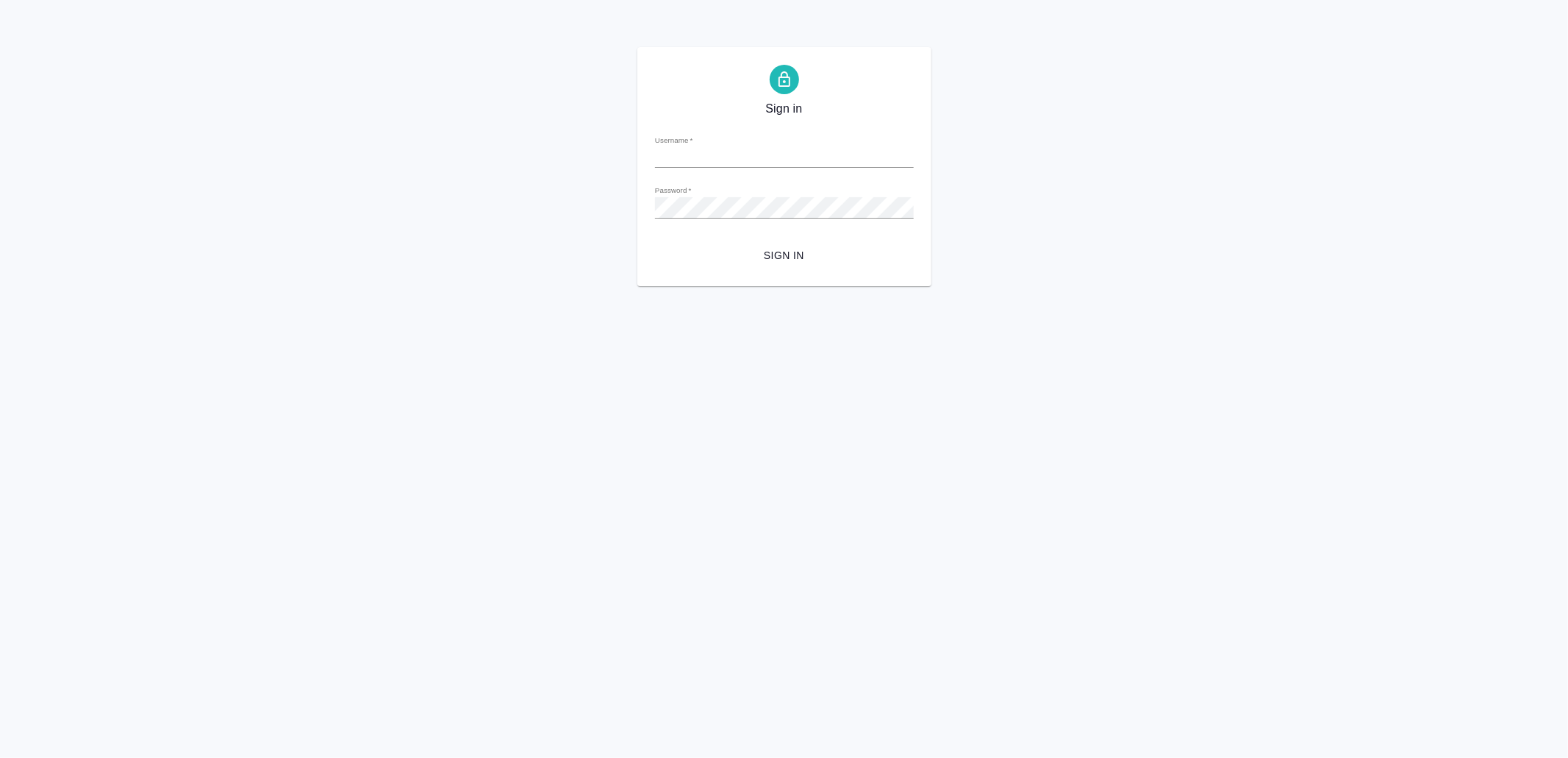
type input "[EMAIL_ADDRESS][DOMAIN_NAME]"
click at [766, 258] on span "Sign in" at bounding box center [785, 255] width 235 height 18
